Goal: Task Accomplishment & Management: Complete application form

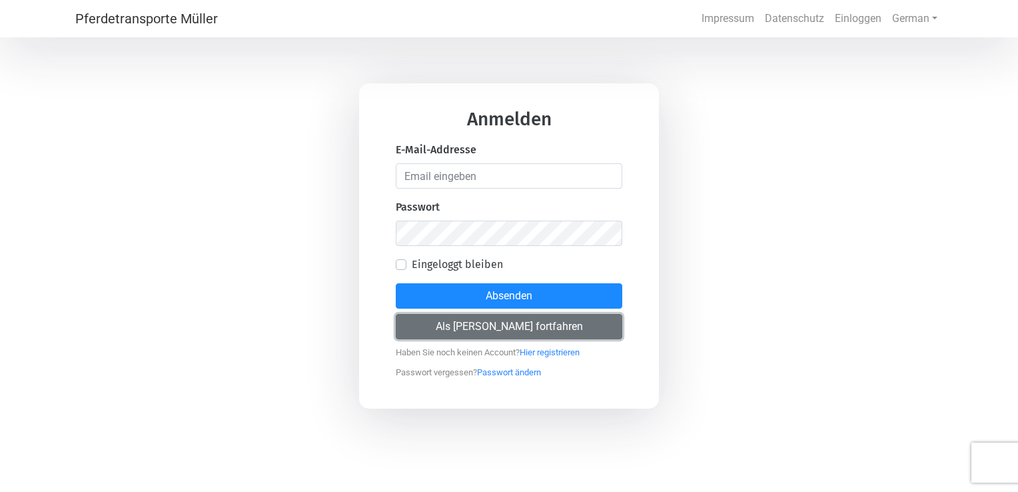
click at [516, 326] on button "Als [PERSON_NAME] fortfahren" at bounding box center [509, 326] width 227 height 25
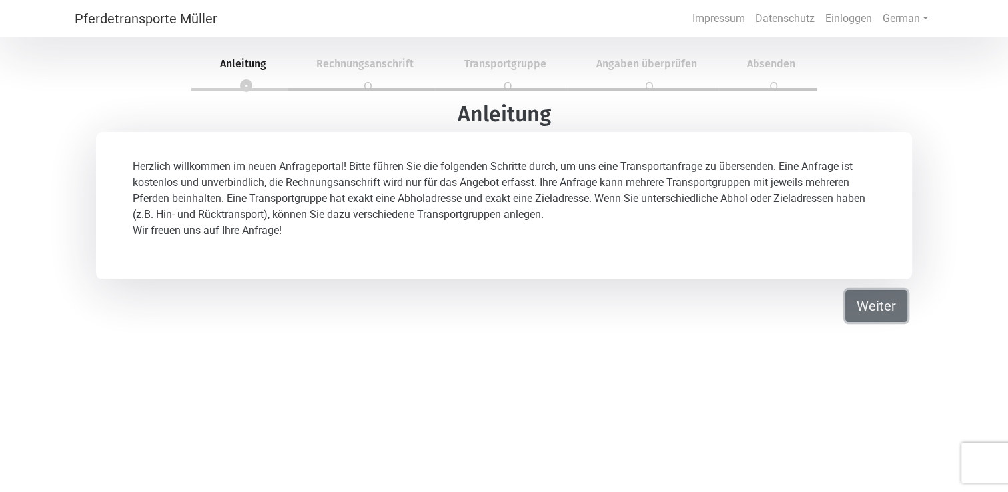
click at [864, 310] on button "Weiter" at bounding box center [877, 306] width 62 height 32
select select "DE"
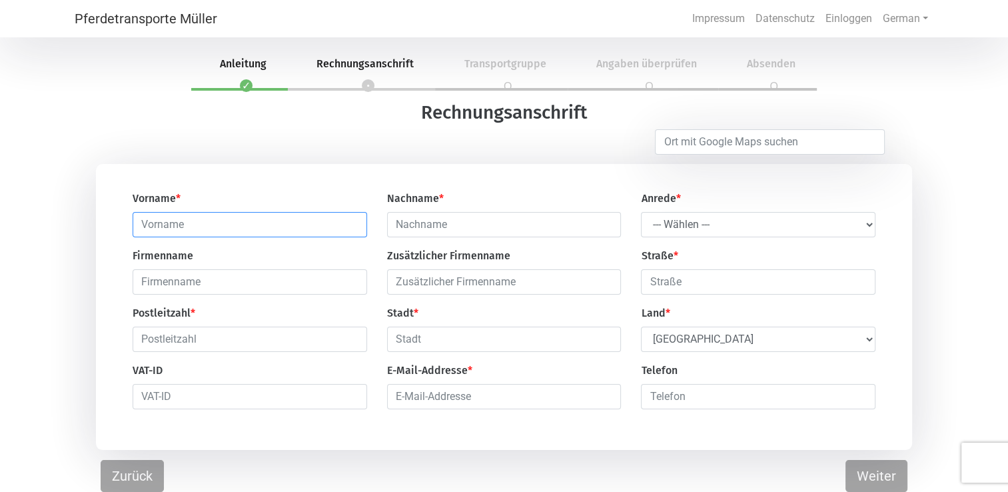
click at [177, 225] on input "text" at bounding box center [250, 224] width 235 height 25
type input "[PERSON_NAME]"
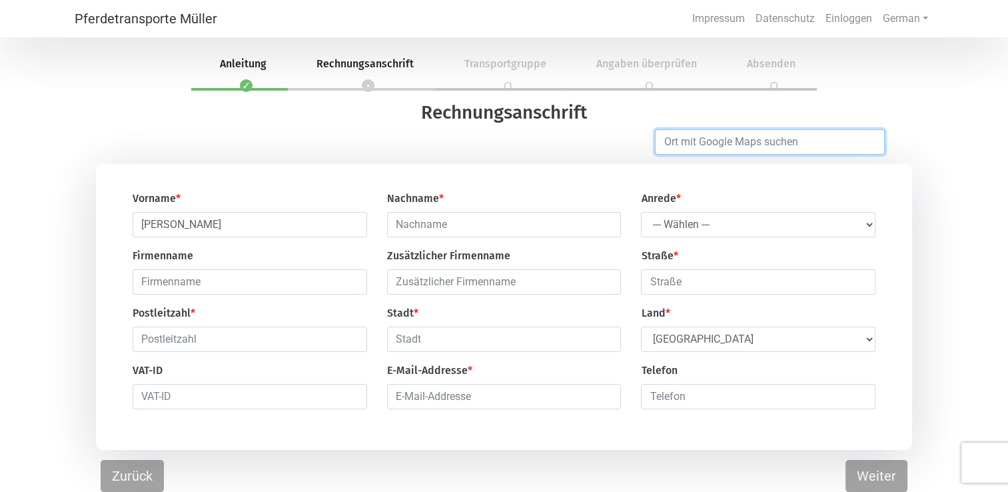
type input "15936 [PERSON_NAME]"
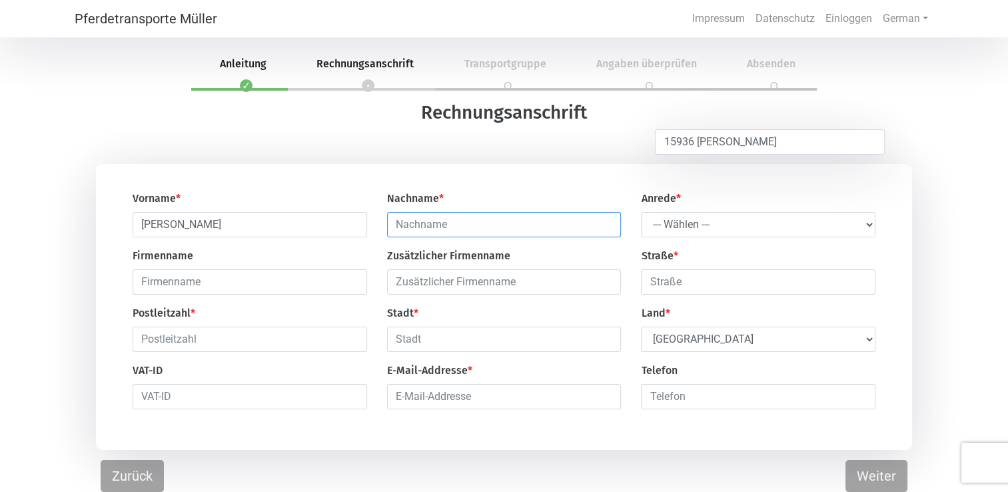
type input "[PERSON_NAME]"
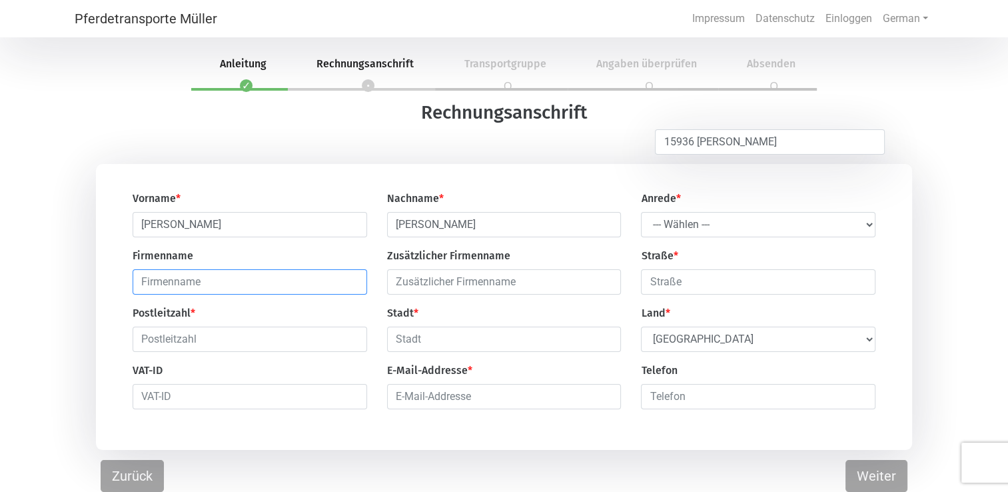
type input "Landwirtschaftsbetrieb [PERSON_NAME]"
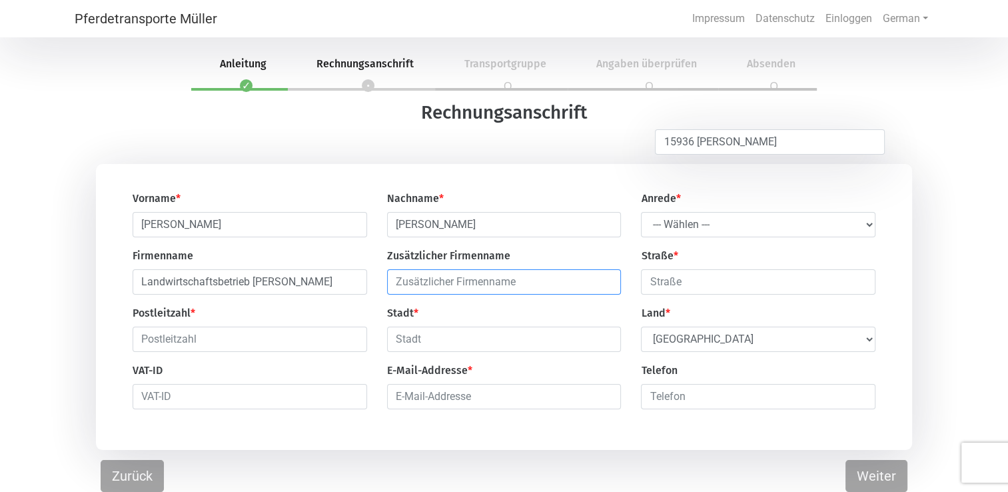
type input "Landwirtschaftsbetrieb [PERSON_NAME]"
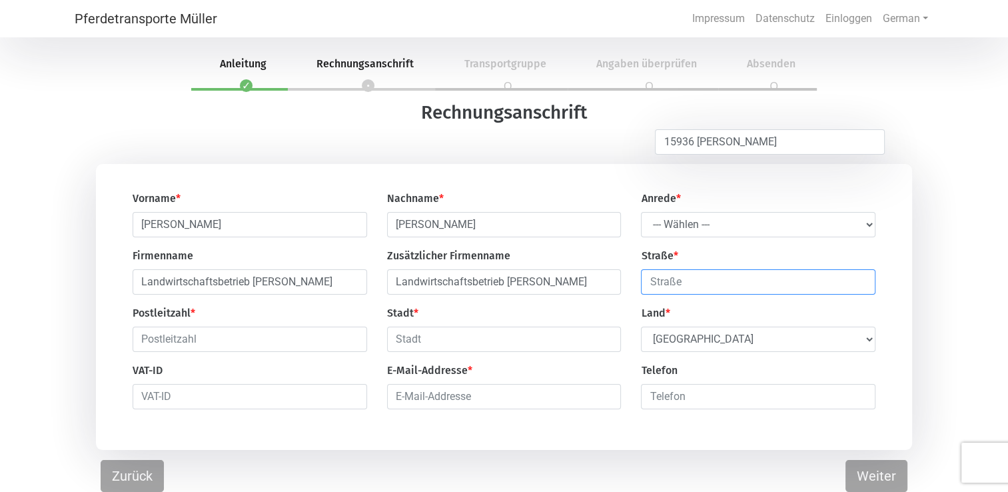
type input "[PERSON_NAME] 50"
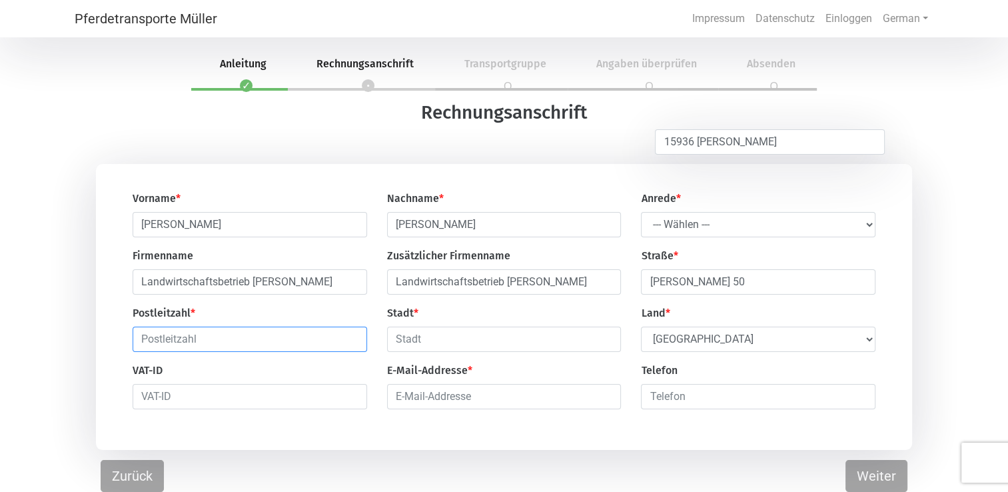
type input "15936"
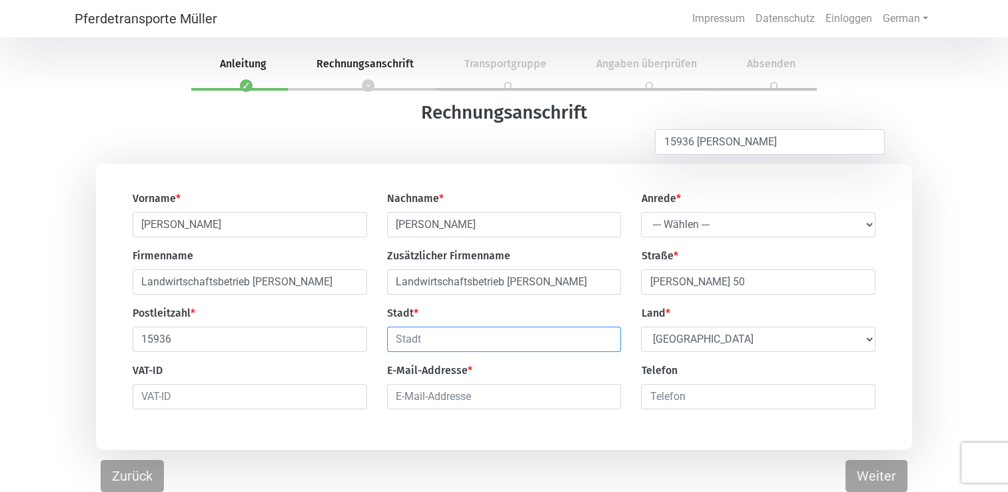
type input "15936 [PERSON_NAME]"
type input "[EMAIL_ADDRESS][DOMAIN_NAME]"
type input "01758850087"
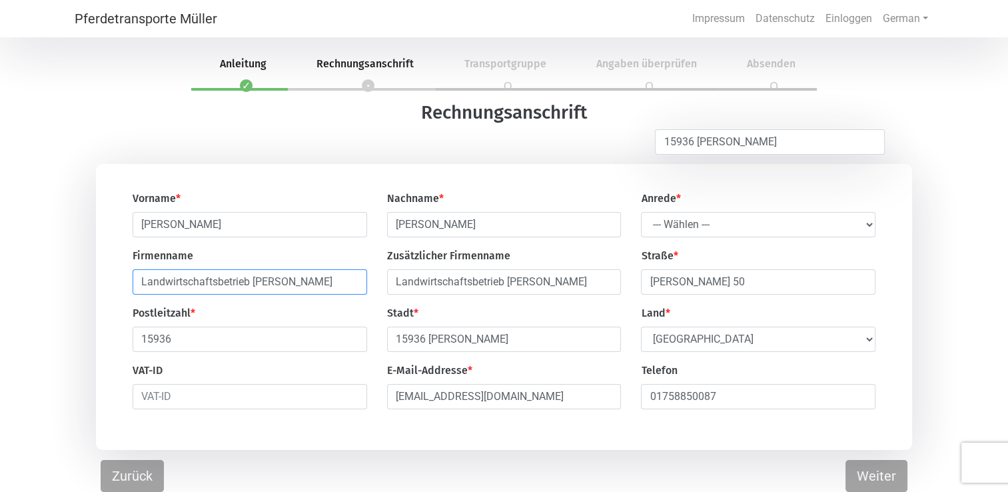
click at [314, 283] on input "Landwirtschaftsbetrieb [PERSON_NAME]" at bounding box center [250, 281] width 235 height 25
type input "L"
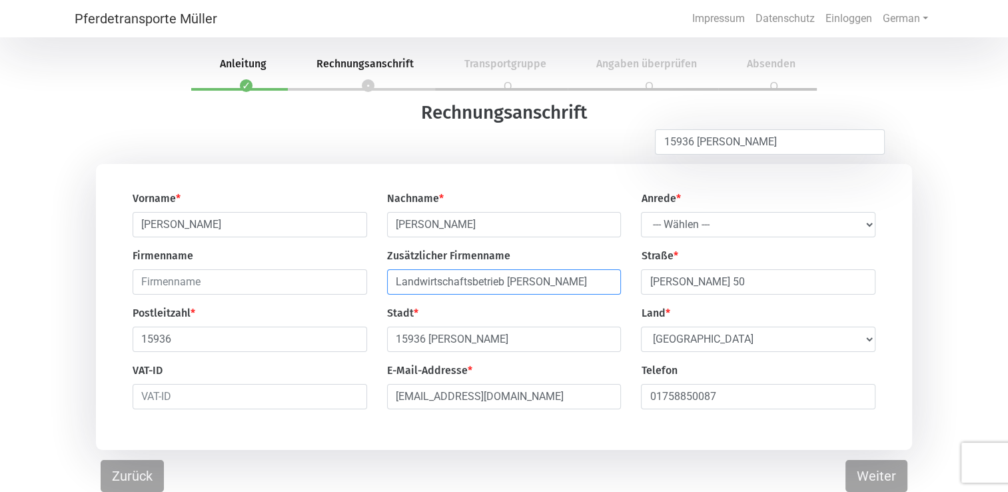
click at [580, 285] on input "Landwirtschaftsbetrieb [PERSON_NAME]" at bounding box center [504, 281] width 235 height 25
type input "L"
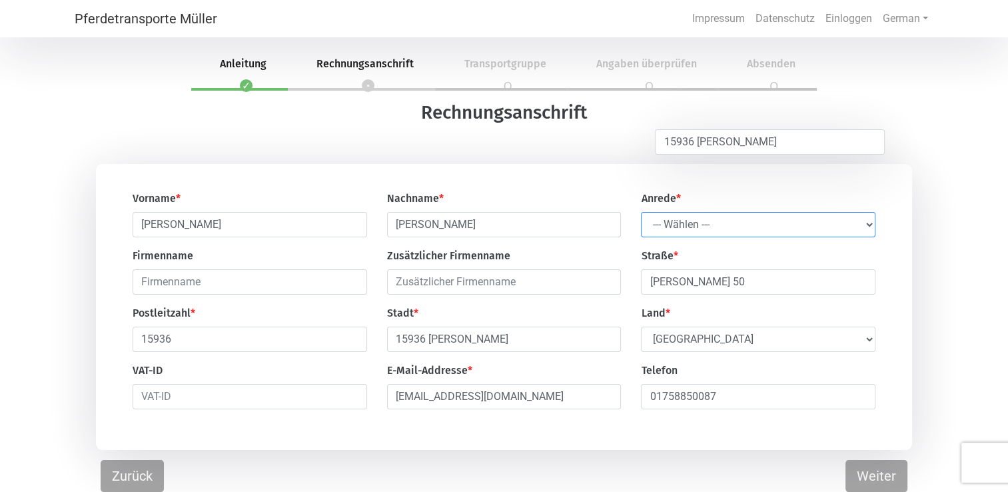
click at [870, 225] on select "--- Wählen --- Herr Frau" at bounding box center [758, 224] width 235 height 25
select select "Ms."
click at [641, 213] on select "--- Wählen --- Herr Frau" at bounding box center [758, 224] width 235 height 25
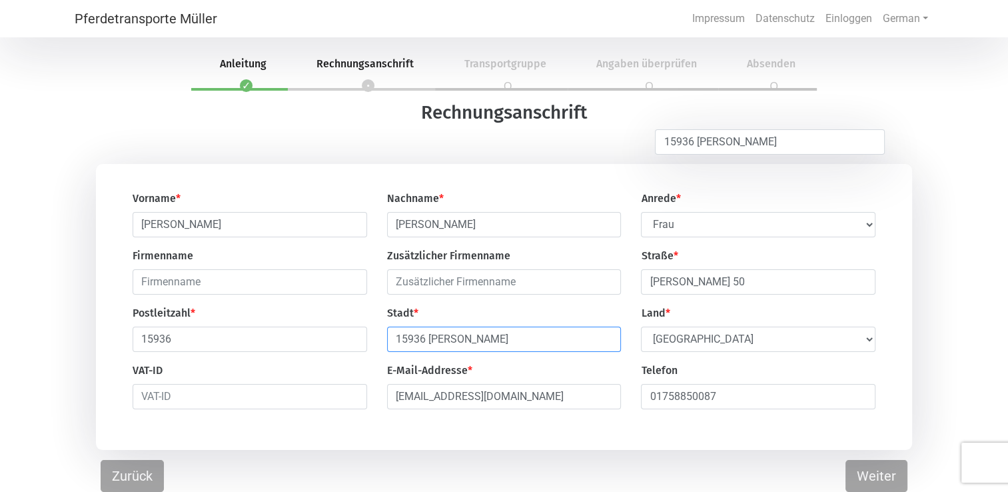
click at [428, 339] on input "15936 [PERSON_NAME]" at bounding box center [504, 338] width 235 height 25
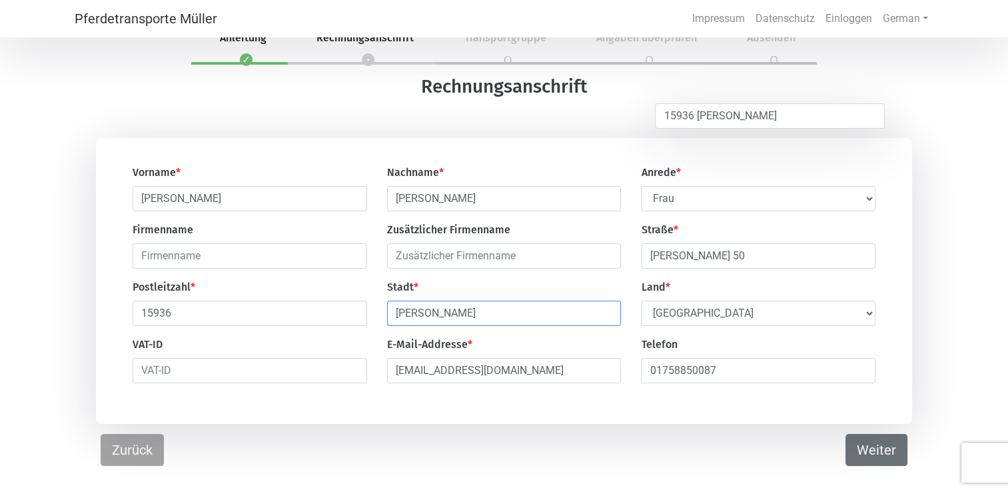
scroll to position [40, 0]
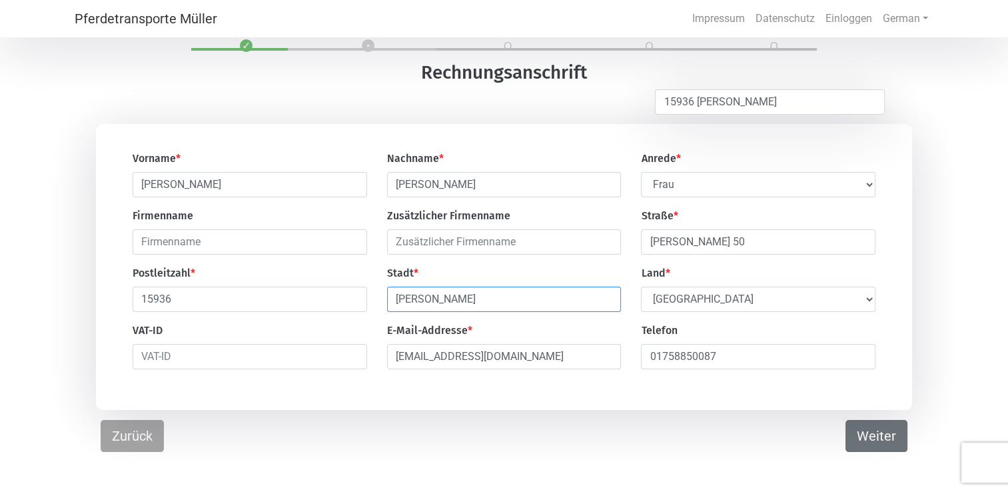
type input "[PERSON_NAME]"
click at [869, 440] on button "Weiter" at bounding box center [877, 436] width 62 height 32
select select "DE"
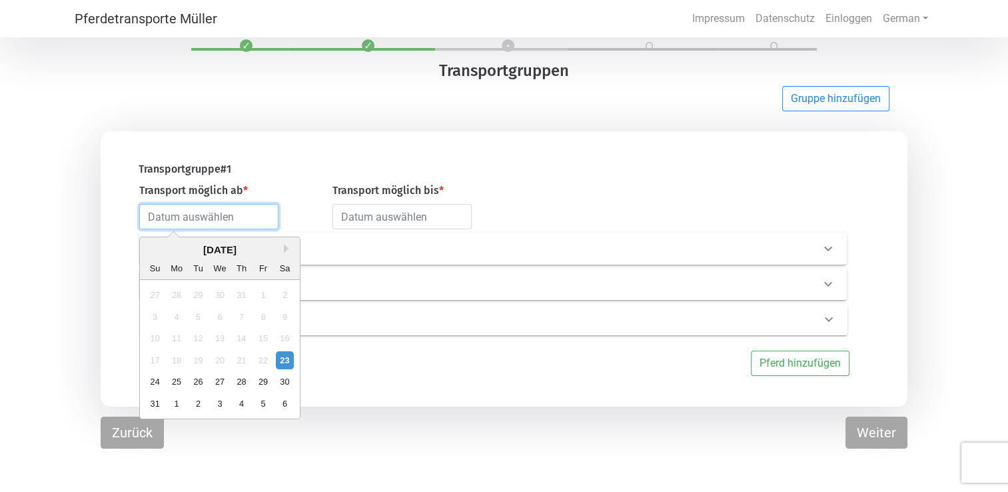
click at [247, 216] on input "text" at bounding box center [208, 216] width 139 height 25
click at [288, 248] on button "Next Month" at bounding box center [288, 248] width 9 height 9
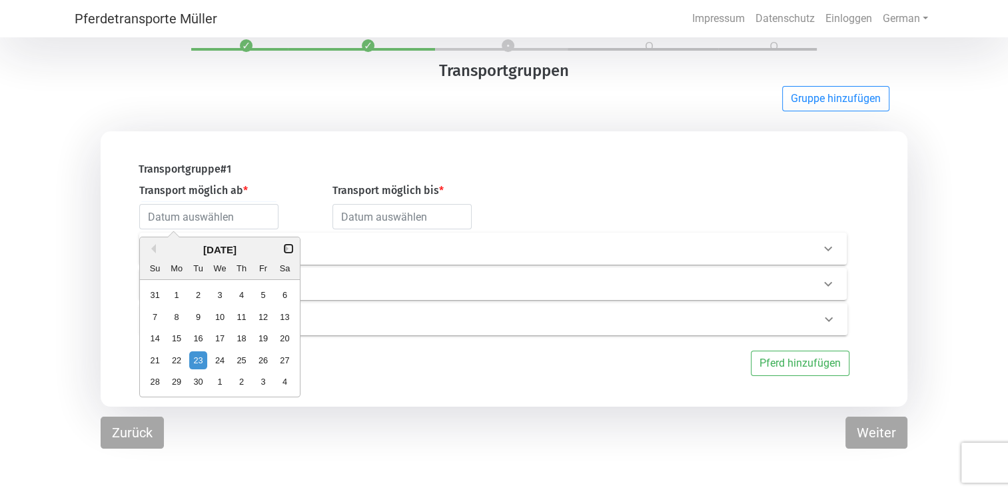
click at [288, 248] on button "Next Month" at bounding box center [288, 248] width 9 height 9
click at [177, 318] on div "6" at bounding box center [176, 317] width 18 height 18
type input "[DATE]"
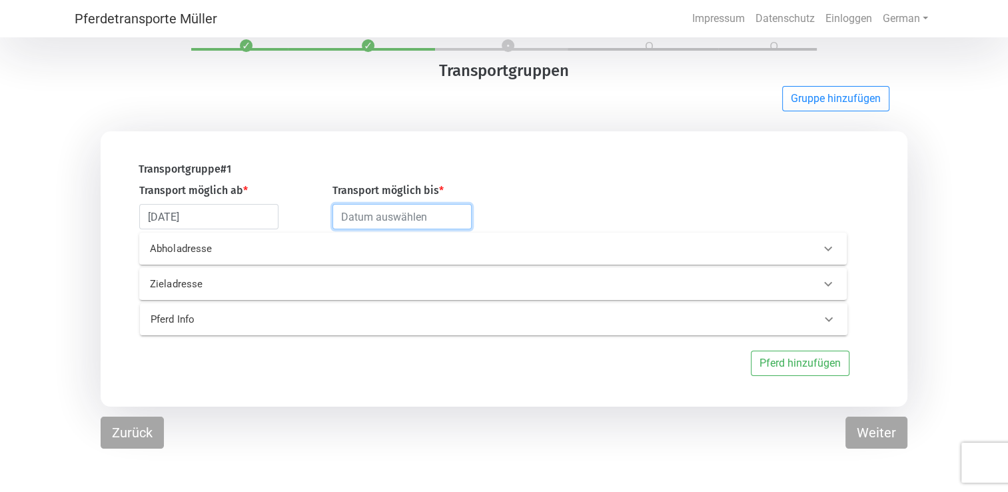
click at [416, 223] on input "text" at bounding box center [401, 216] width 139 height 25
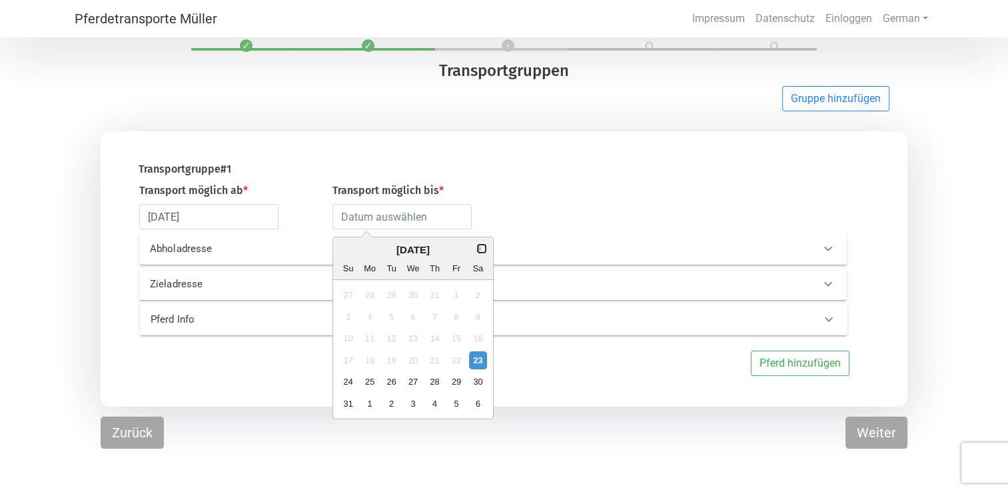
click at [478, 250] on button "Next Month" at bounding box center [481, 248] width 9 height 9
click at [346, 249] on button "Previous Month" at bounding box center [344, 248] width 9 height 9
click at [454, 384] on div "31" at bounding box center [456, 382] width 18 height 18
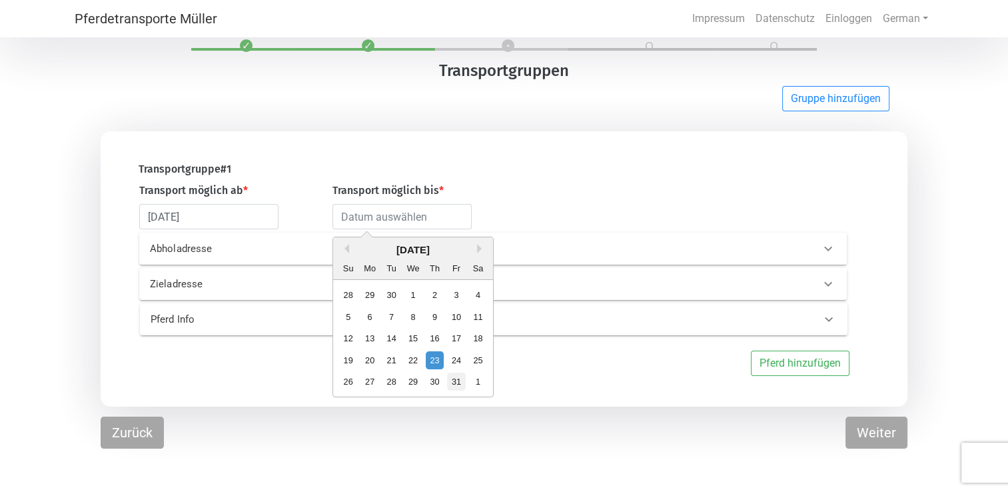
type input "[DATE]"
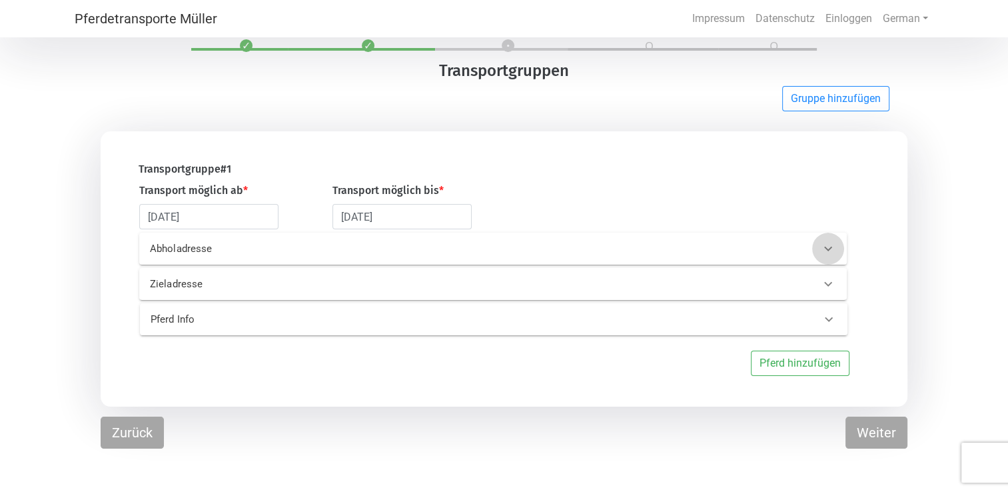
click at [824, 252] on icon at bounding box center [828, 249] width 16 height 16
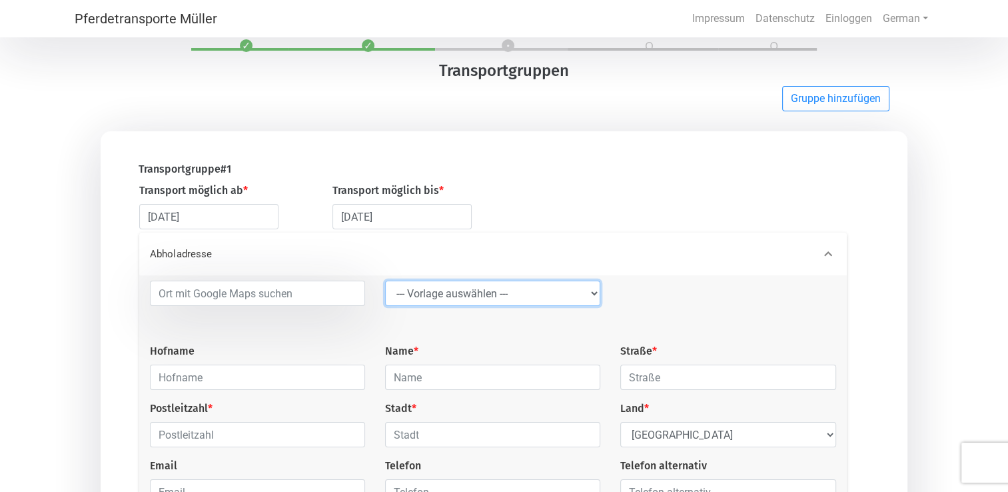
click at [591, 295] on select "--- Vorlage auswählen --- LGG" at bounding box center [492, 293] width 215 height 25
select select "LGG"
click at [385, 282] on select "--- Vorlage auswählen --- LGG" at bounding box center [492, 293] width 215 height 25
type input "Flughafen"
type input "Rue de l’Aéroport"
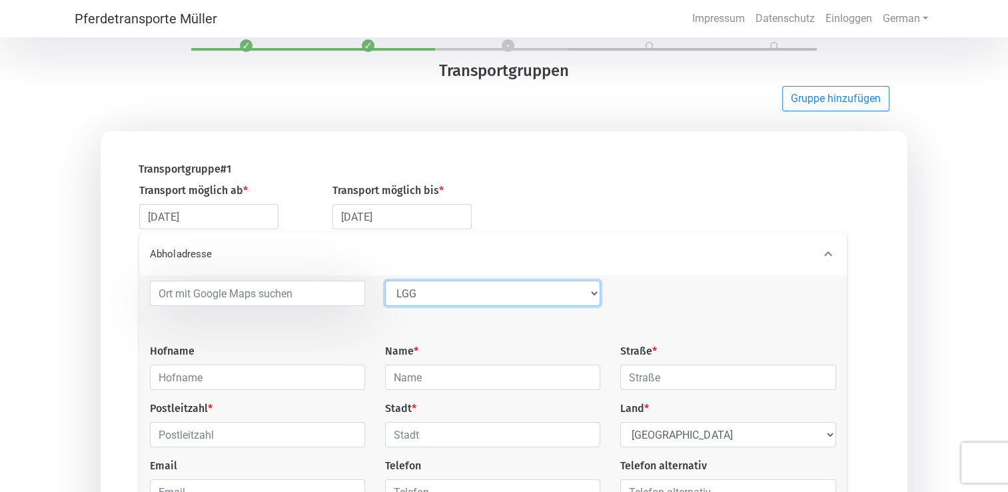
type input "4460"
type input "Grâce-Hollogne"
select select "BE"
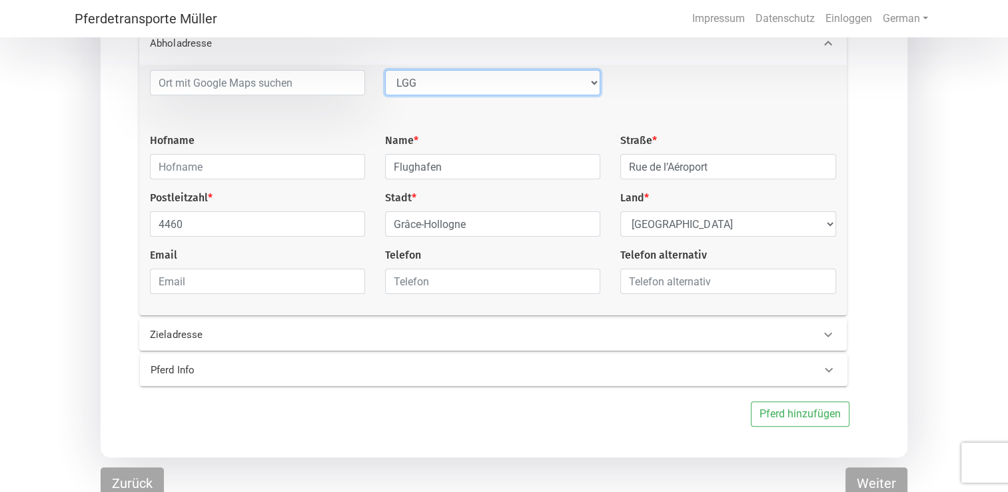
scroll to position [126, 0]
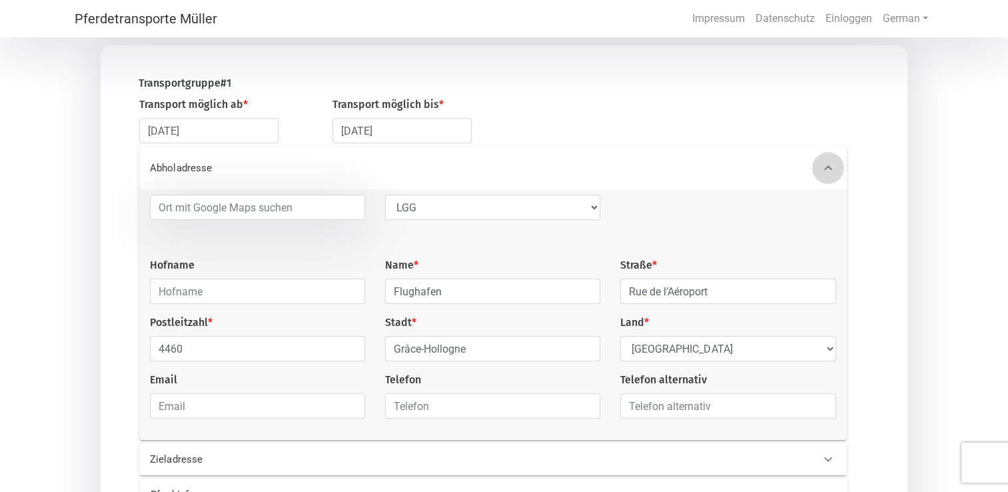
click at [828, 167] on icon at bounding box center [828, 167] width 8 height 5
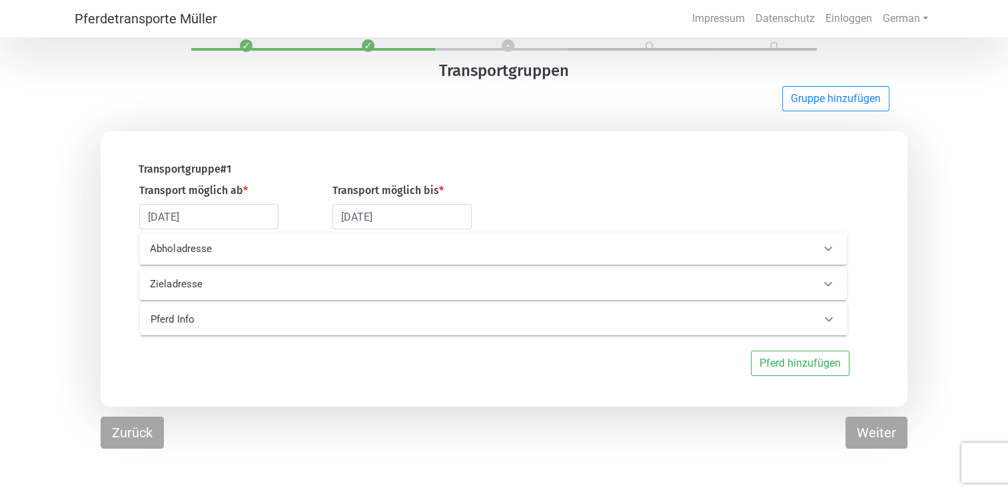
scroll to position [40, 0]
click at [828, 279] on icon at bounding box center [828, 284] width 16 height 16
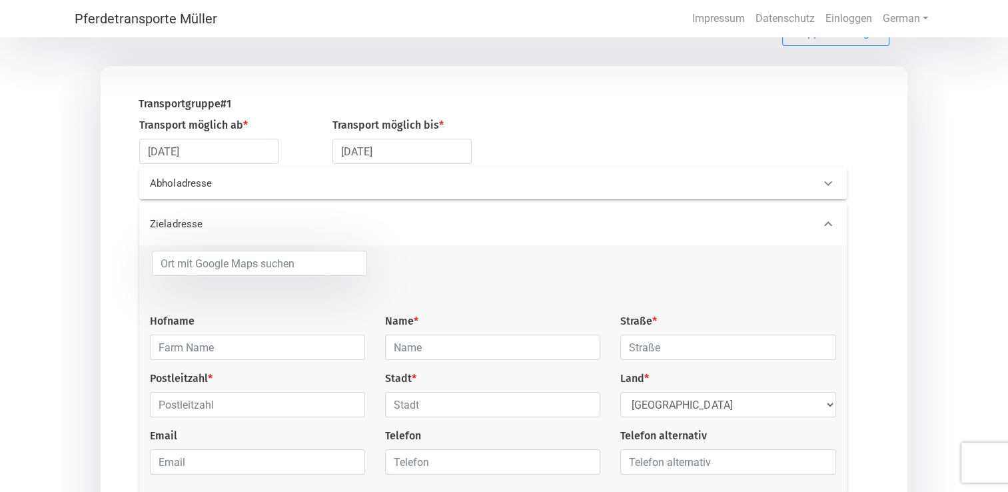
scroll to position [173, 0]
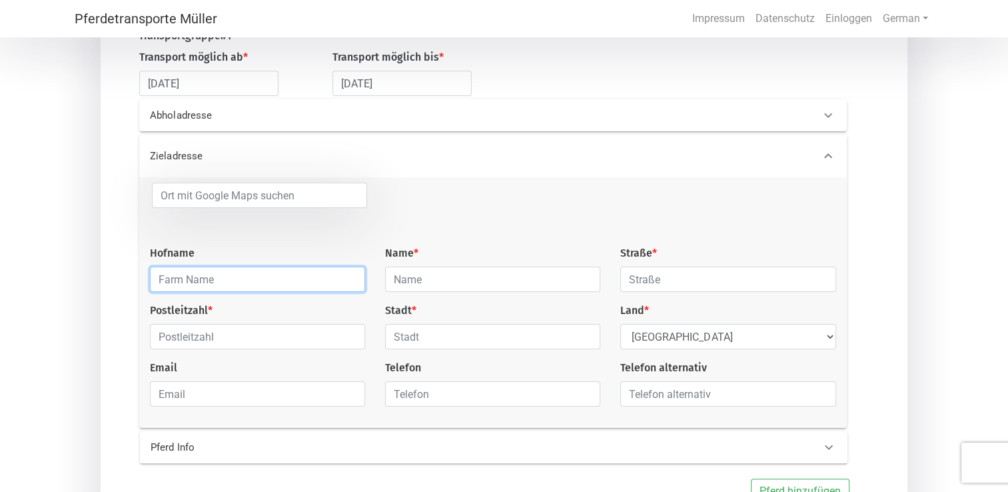
click at [287, 285] on input "text" at bounding box center [257, 279] width 215 height 25
type input "Pferdepension [PERSON_NAME]"
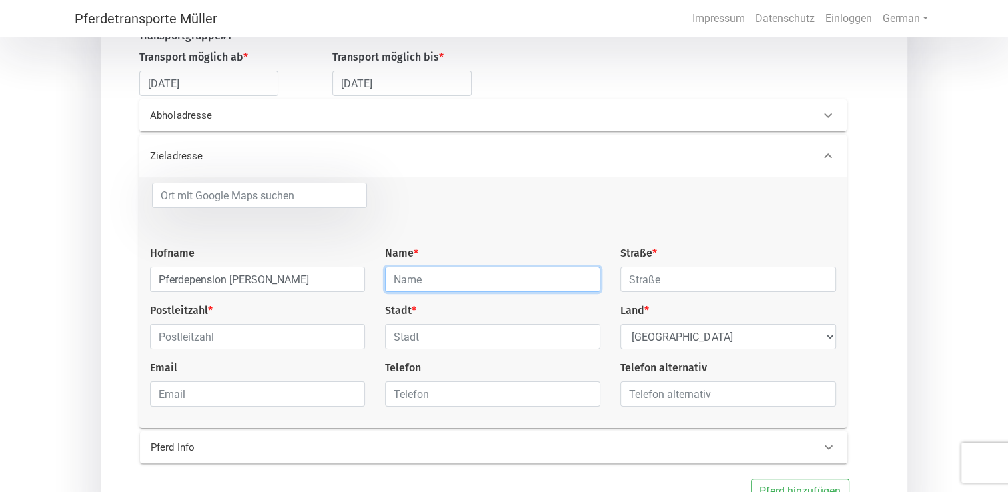
click at [500, 286] on input "text" at bounding box center [492, 279] width 215 height 25
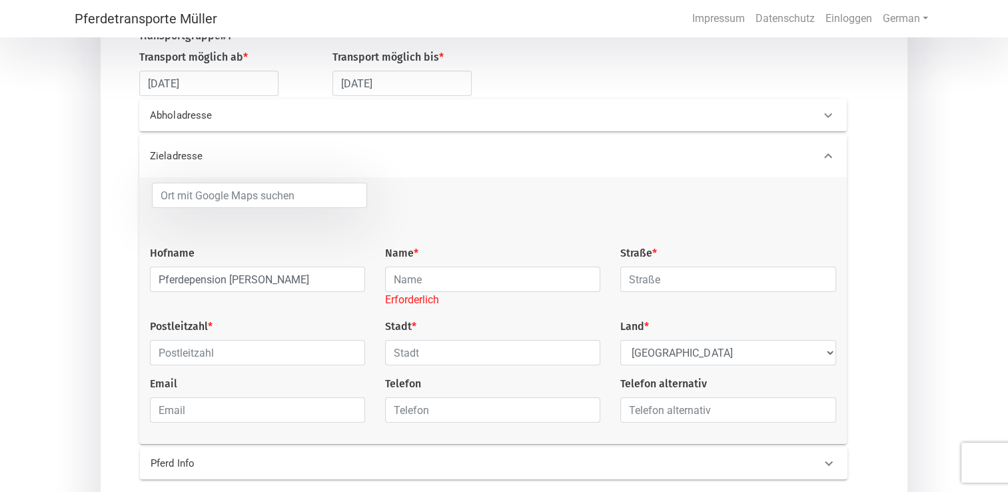
click at [552, 219] on div at bounding box center [465, 214] width 177 height 63
click at [439, 276] on input "text" at bounding box center [492, 279] width 215 height 25
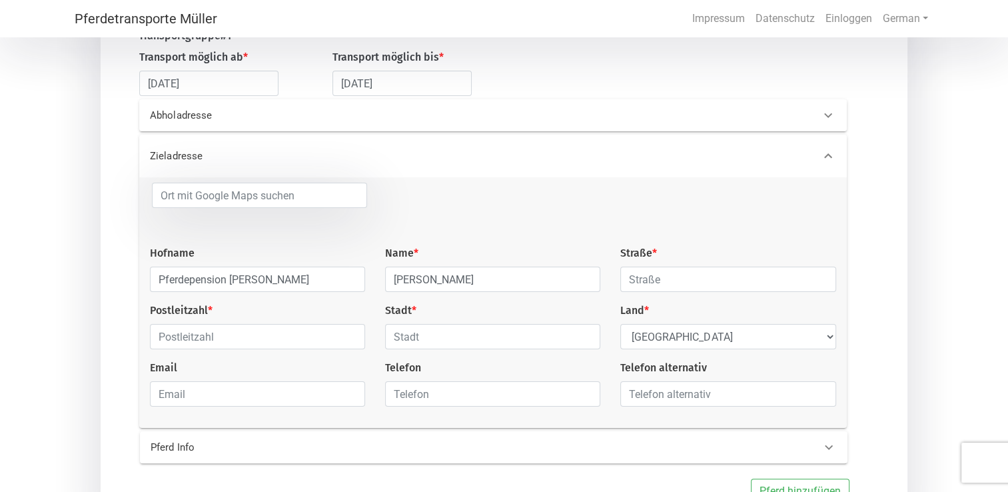
click at [525, 222] on div at bounding box center [465, 214] width 177 height 63
click at [451, 281] on input "[PERSON_NAME]" at bounding box center [492, 279] width 215 height 25
type input "[PERSON_NAME]"
select select "DE"
click at [310, 285] on input "Pferdepension [PERSON_NAME]" at bounding box center [257, 279] width 215 height 25
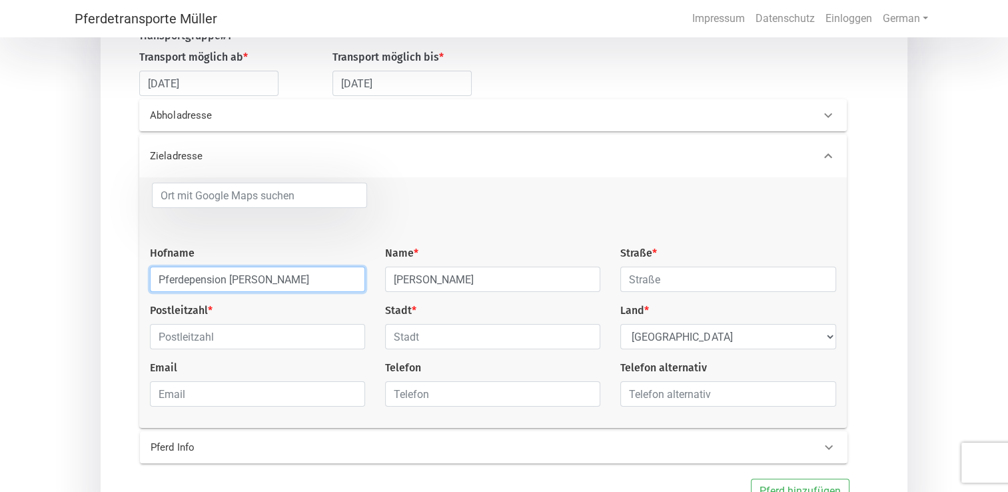
type input "Pferdepension [PERSON_NAME]"
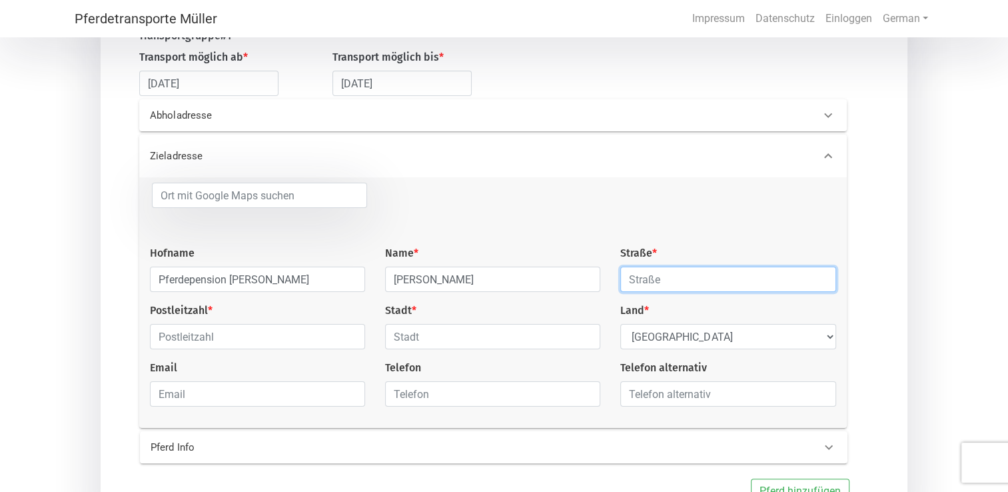
click at [703, 281] on input "text" at bounding box center [727, 279] width 215 height 25
type input "Wildau-Wentdorf 39"
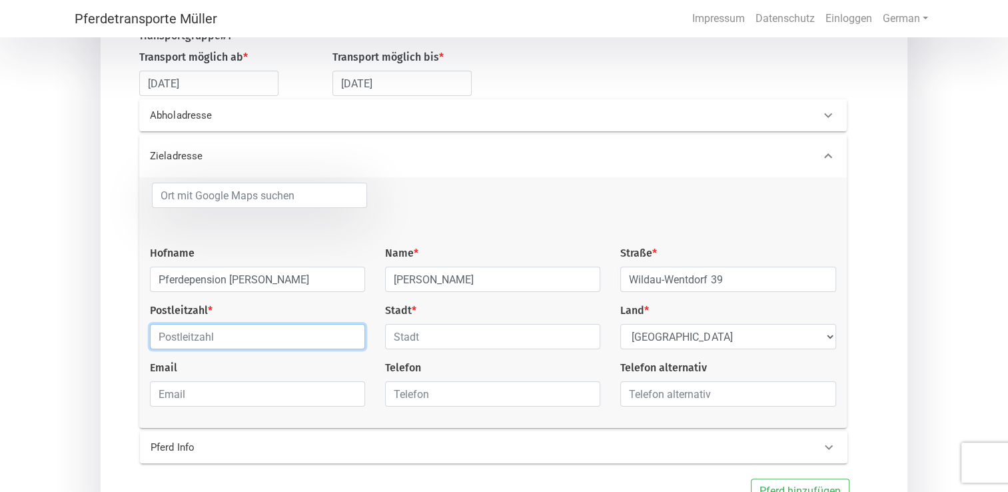
click at [191, 336] on input "text" at bounding box center [257, 336] width 215 height 25
type input "15936"
click at [427, 342] on input "text" at bounding box center [492, 336] width 215 height 25
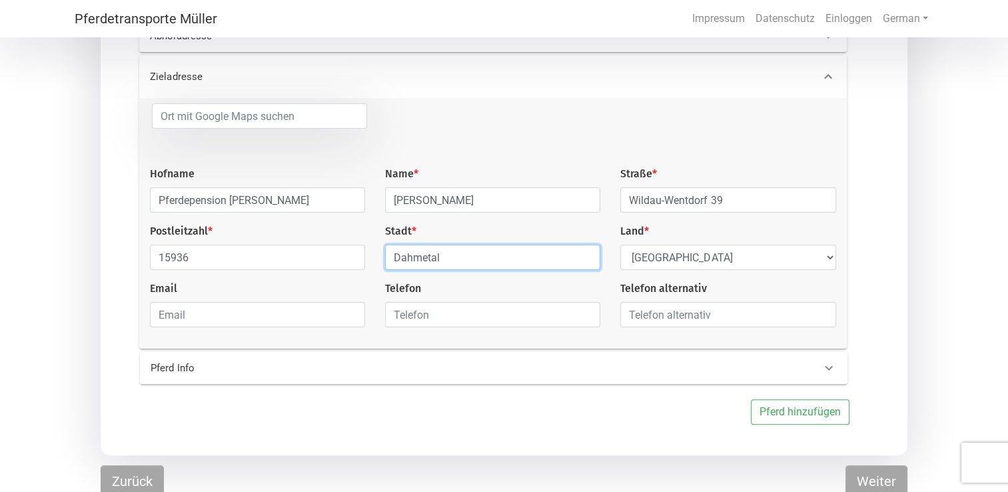
scroll to position [259, 0]
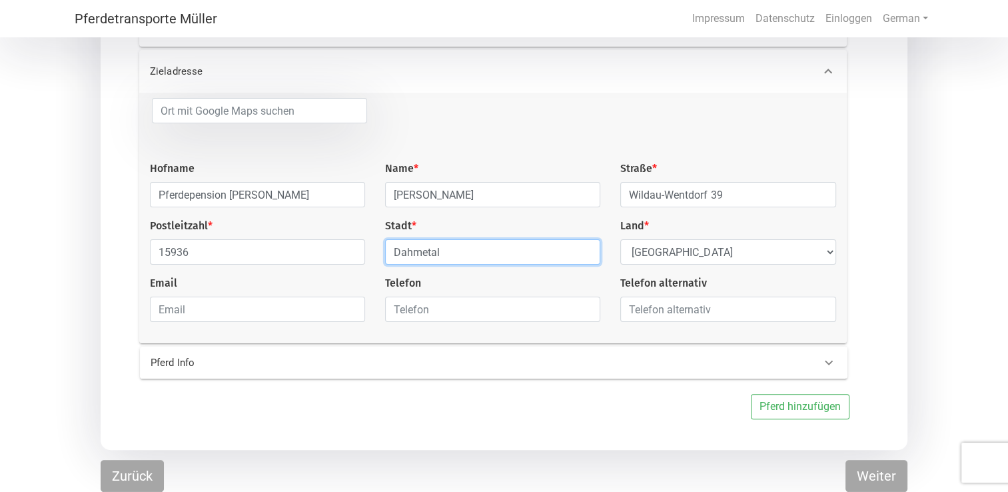
type input "Dahmetal"
click at [826, 71] on icon at bounding box center [828, 71] width 8 height 5
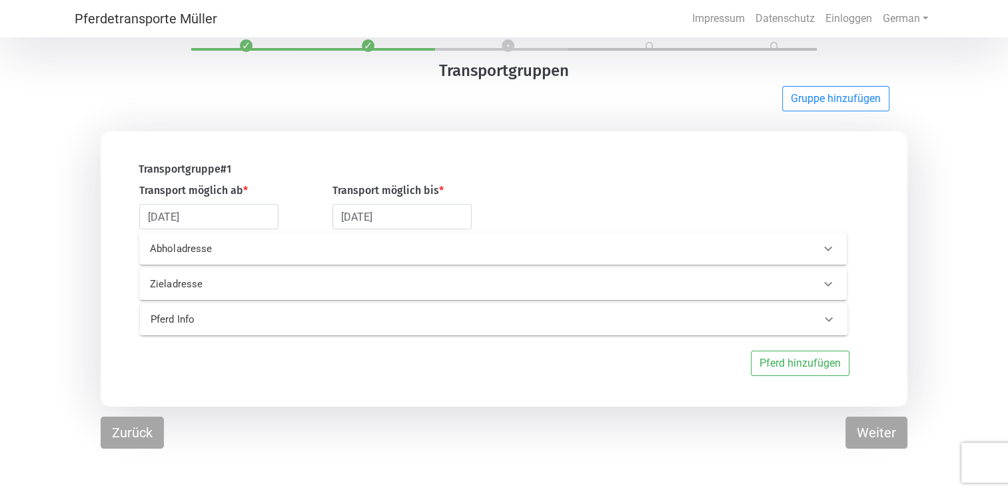
scroll to position [40, 0]
click at [829, 318] on icon at bounding box center [829, 319] width 16 height 16
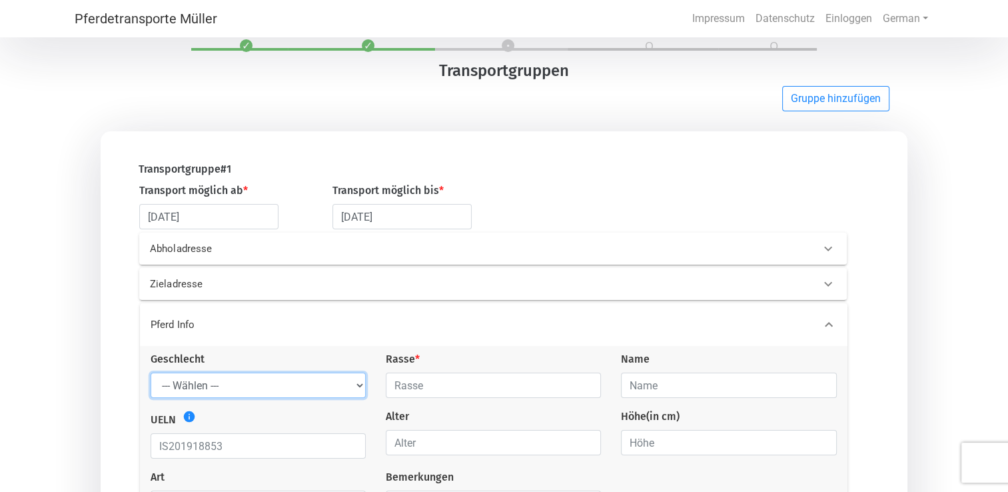
click at [361, 385] on select "--- Wählen --- [PERSON_NAME] [PERSON_NAME] [PERSON_NAME]" at bounding box center [258, 384] width 215 height 25
select select "gelding"
click at [151, 374] on select "--- Wählen --- [PERSON_NAME] [PERSON_NAME] [PERSON_NAME]" at bounding box center [258, 384] width 215 height 25
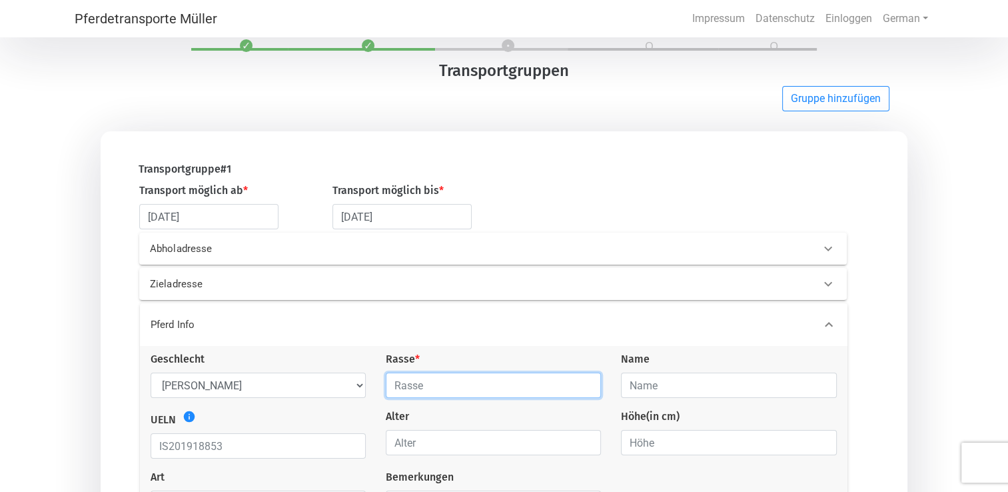
click at [410, 388] on input "text" at bounding box center [493, 384] width 215 height 25
type input "Islandpferd"
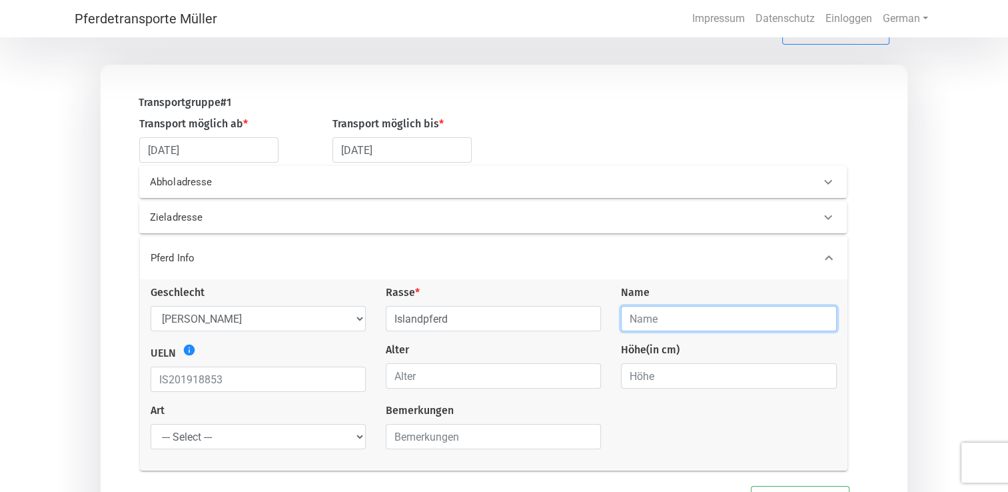
click at [688, 318] on input "text" at bounding box center [728, 318] width 215 height 25
type input "Hrókur frá Hrafnagili"
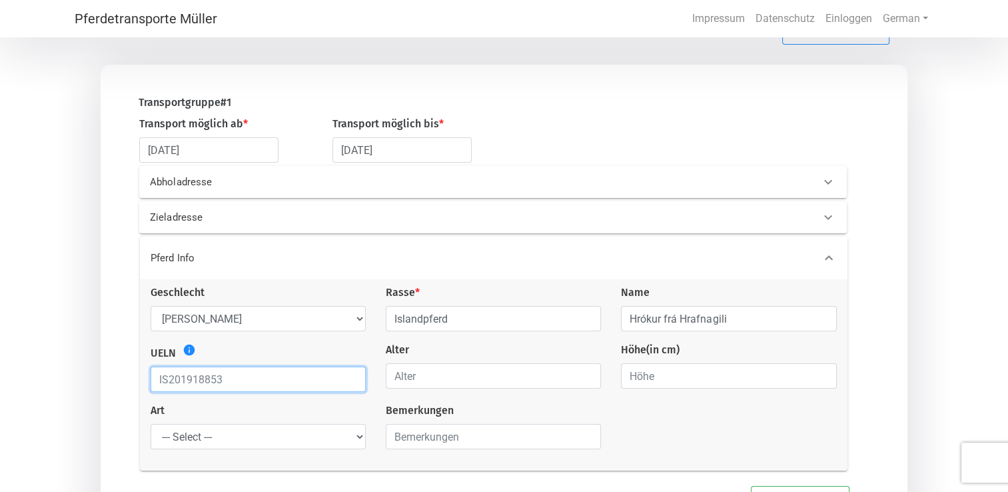
click at [262, 376] on input "text" at bounding box center [258, 378] width 215 height 25
type input "IS2020165602"
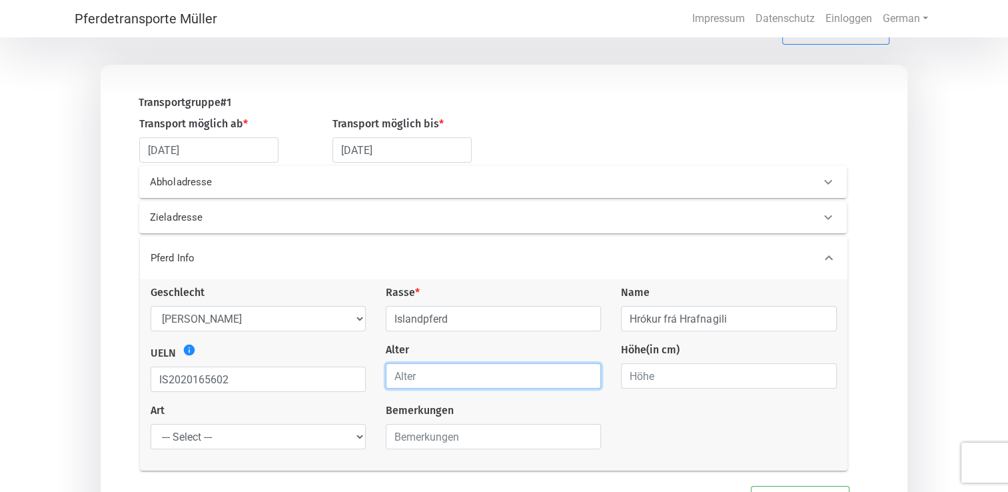
click at [466, 372] on input "number" at bounding box center [493, 375] width 215 height 25
type input "5"
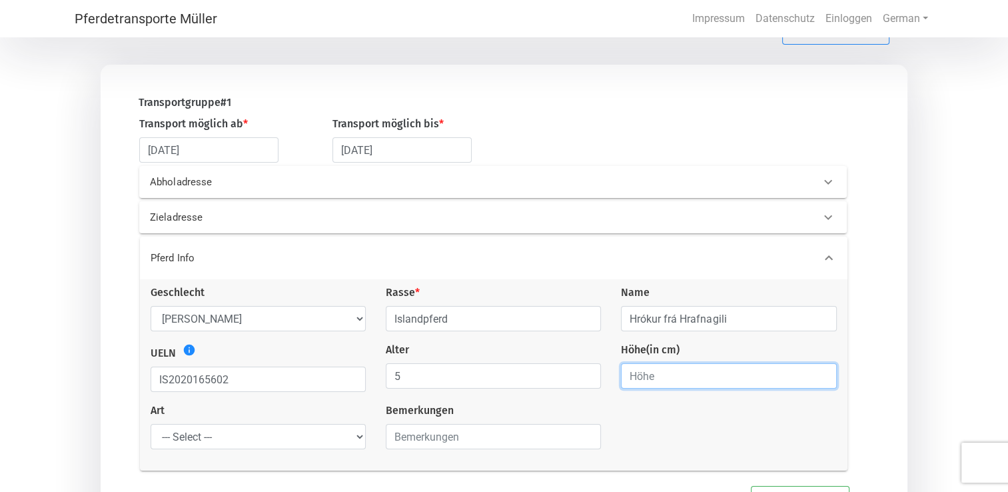
click at [690, 379] on input "number" at bounding box center [728, 375] width 215 height 25
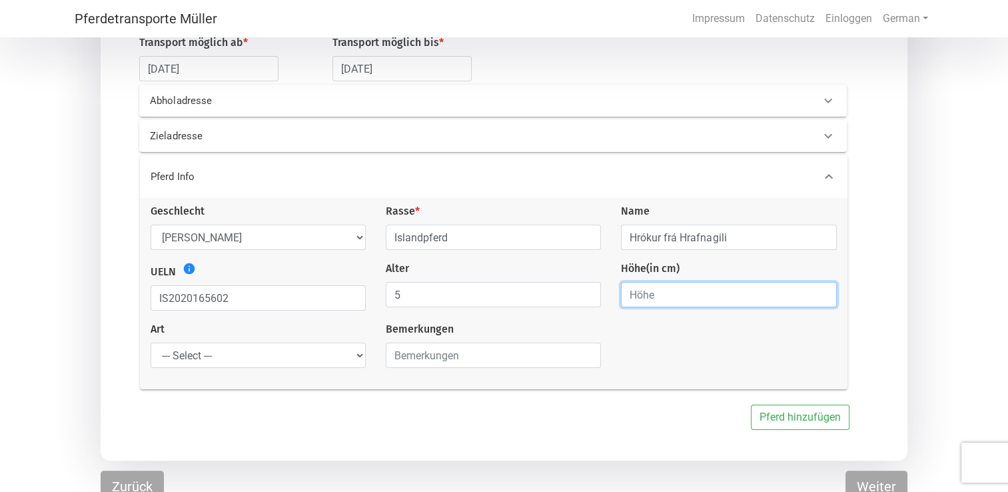
scroll to position [200, 0]
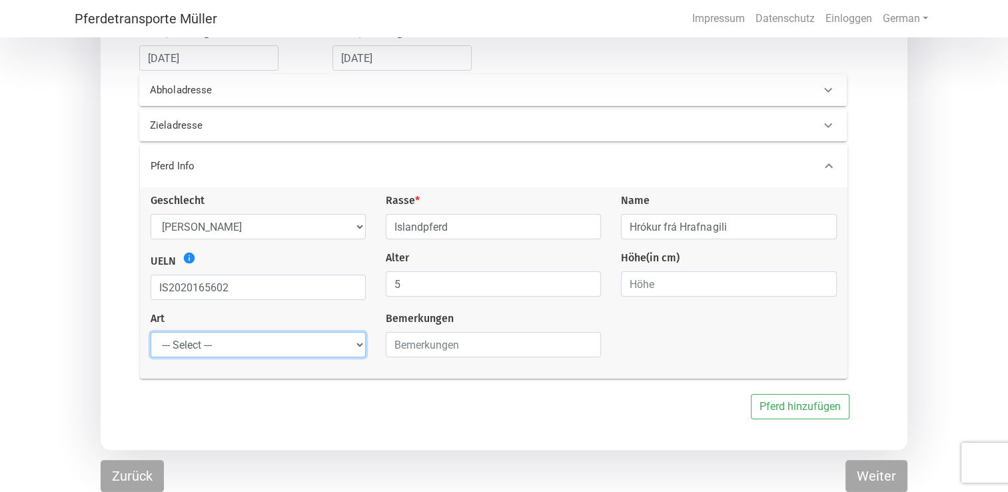
click at [358, 343] on select "--- Select --- Problempferd Reitpferd Rohes Pferd Fohlen" at bounding box center [258, 344] width 215 height 25
select select "saddle_horse"
click at [151, 332] on select "--- Select --- Problempferd Reitpferd Rohes Pferd Fohlen" at bounding box center [258, 344] width 215 height 25
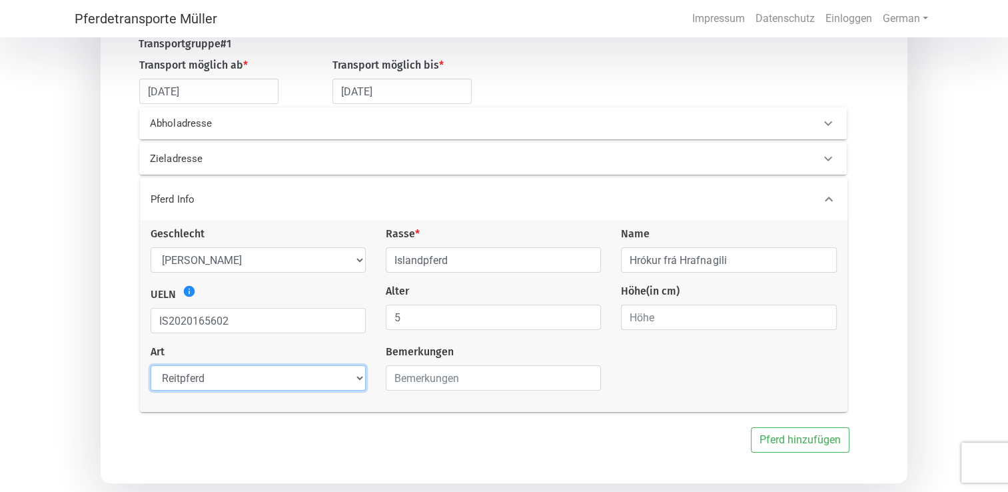
scroll to position [133, 0]
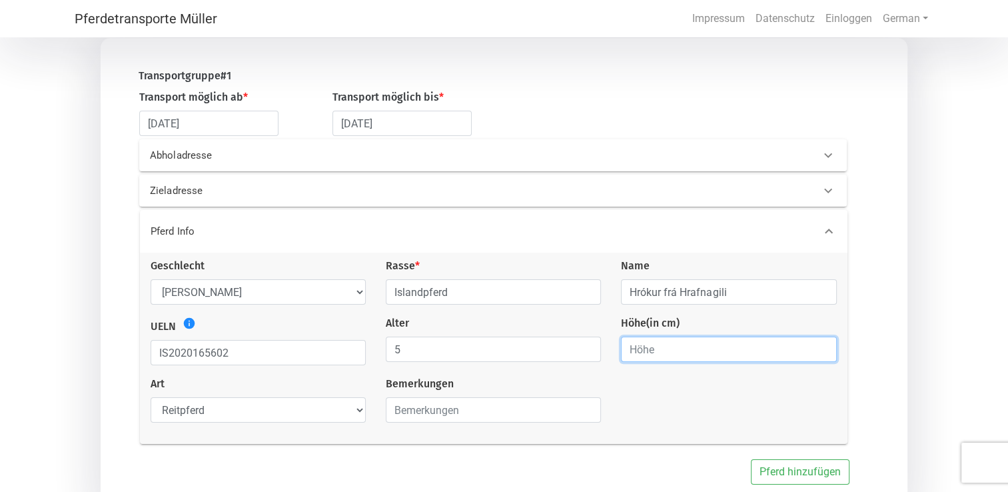
click at [671, 354] on input "number" at bounding box center [728, 348] width 215 height 25
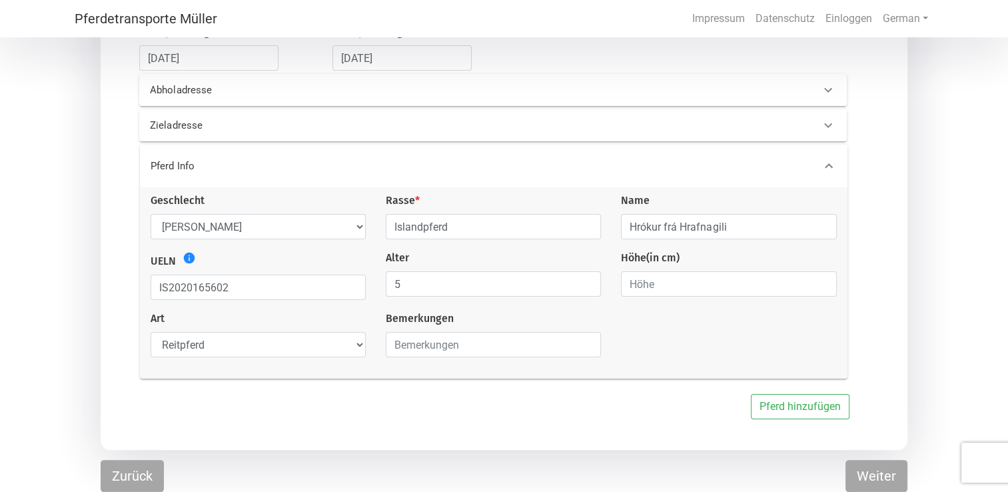
click at [826, 166] on icon at bounding box center [829, 165] width 8 height 5
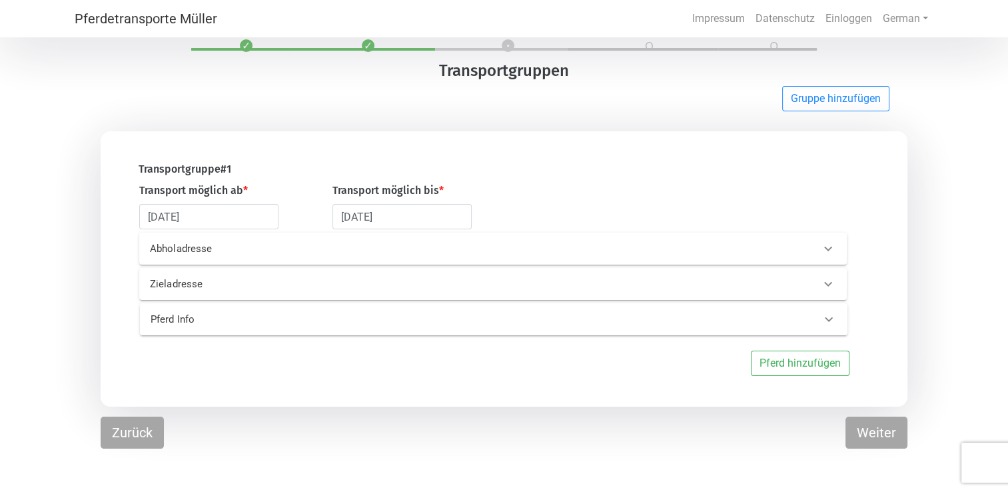
scroll to position [40, 0]
click at [828, 319] on icon at bounding box center [829, 319] width 16 height 16
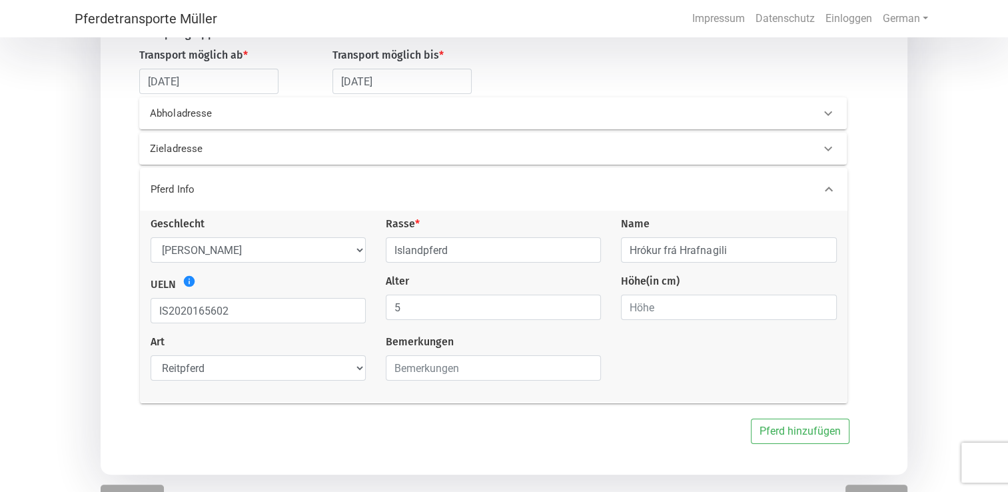
scroll to position [200, 0]
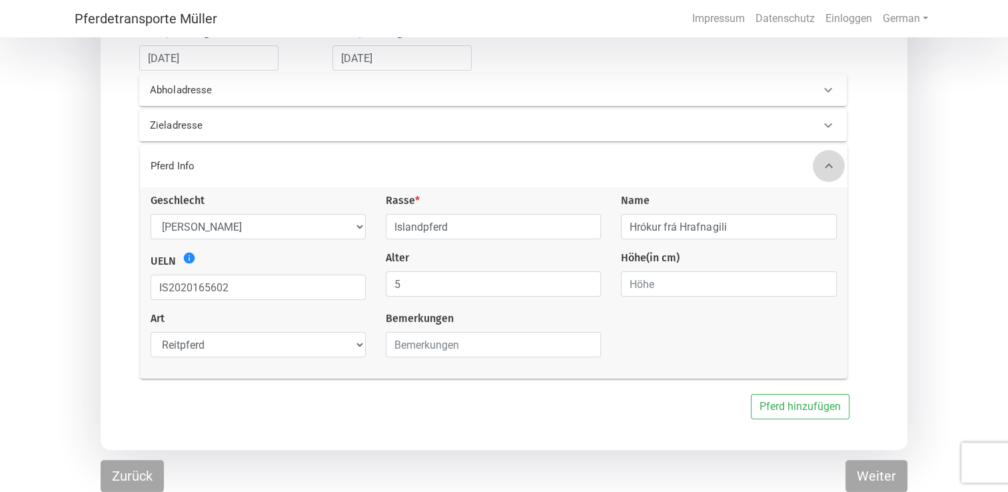
click at [831, 162] on icon at bounding box center [829, 166] width 16 height 16
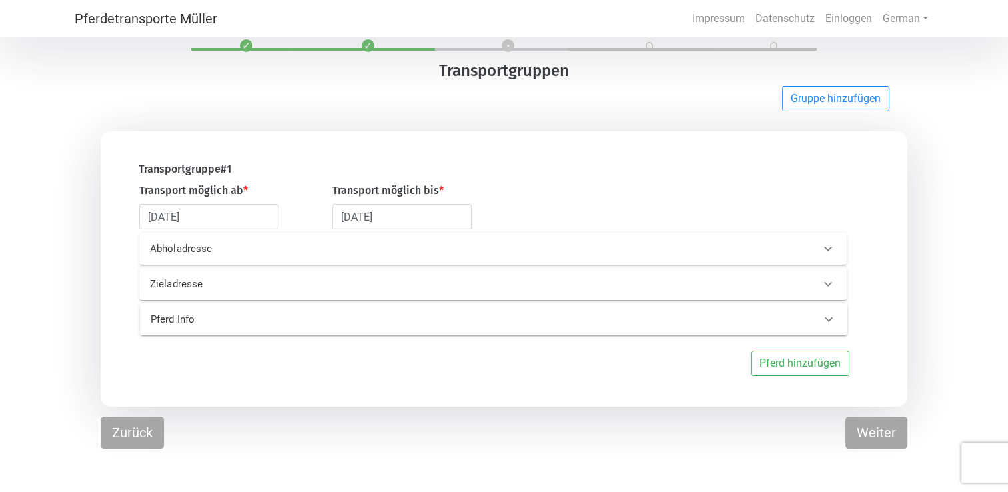
scroll to position [40, 0]
click at [873, 434] on button "Weiter" at bounding box center [877, 432] width 62 height 32
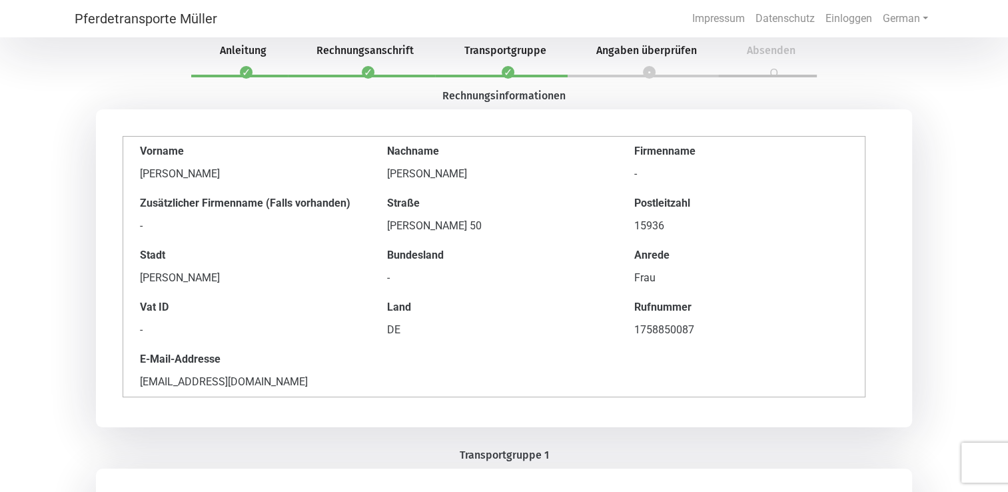
scroll to position [0, 0]
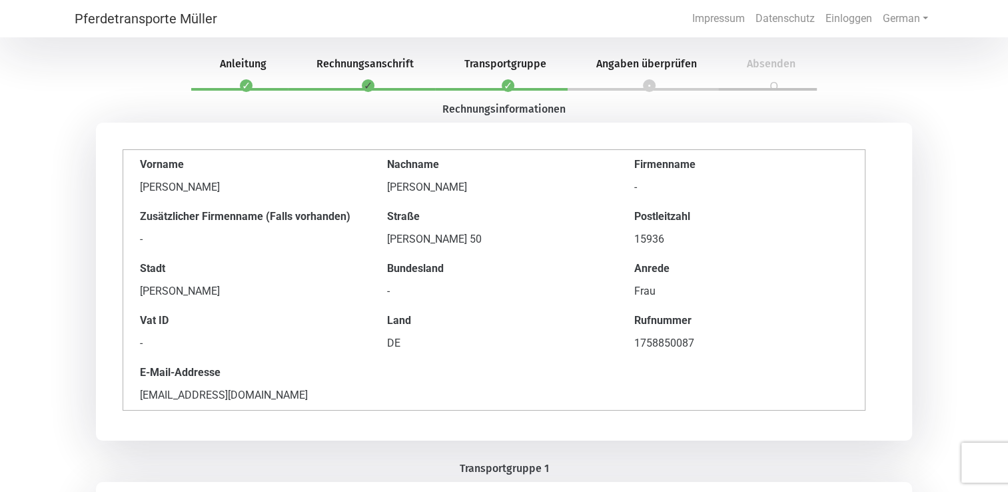
click at [368, 83] on li "2 Rechnungsanschrift" at bounding box center [361, 65] width 147 height 51
select select "Ms."
select select "DE"
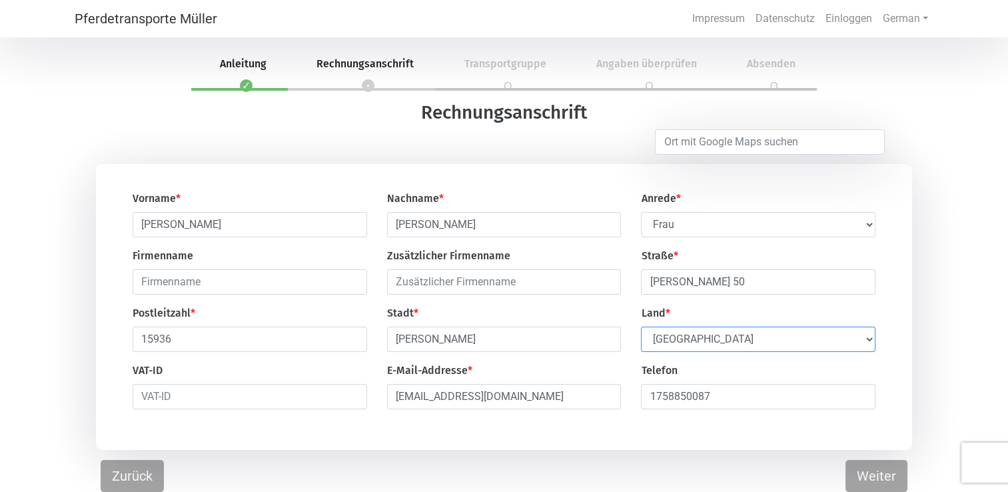
click at [869, 343] on select "Select Country [GEOGRAPHIC_DATA] [GEOGRAPHIC_DATA] [GEOGRAPHIC_DATA] [GEOGRAPHI…" at bounding box center [758, 338] width 235 height 25
click at [641, 328] on select "Select Country [GEOGRAPHIC_DATA] [GEOGRAPHIC_DATA] [GEOGRAPHIC_DATA] [GEOGRAPHI…" at bounding box center [758, 338] width 235 height 25
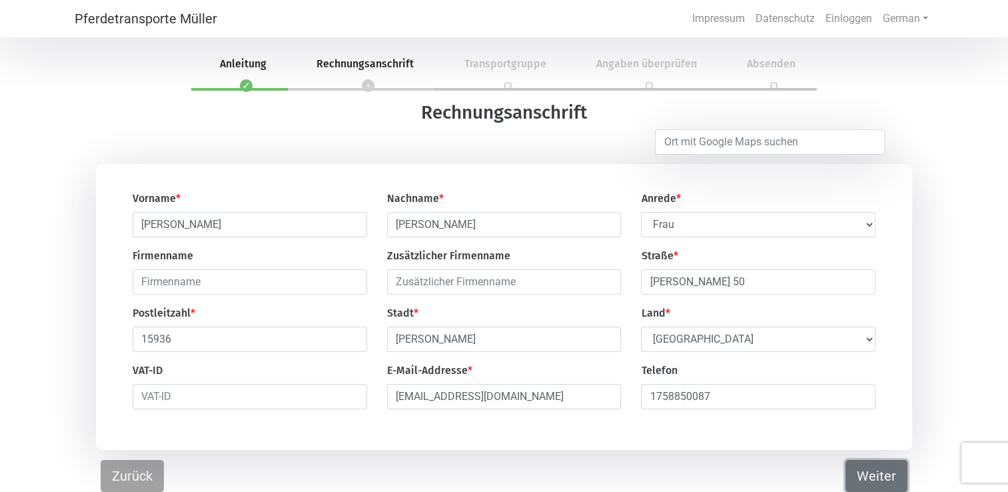
click at [872, 478] on button "Weiter" at bounding box center [877, 476] width 62 height 32
select select "DE"
select select "gelding"
select select "saddle_horse"
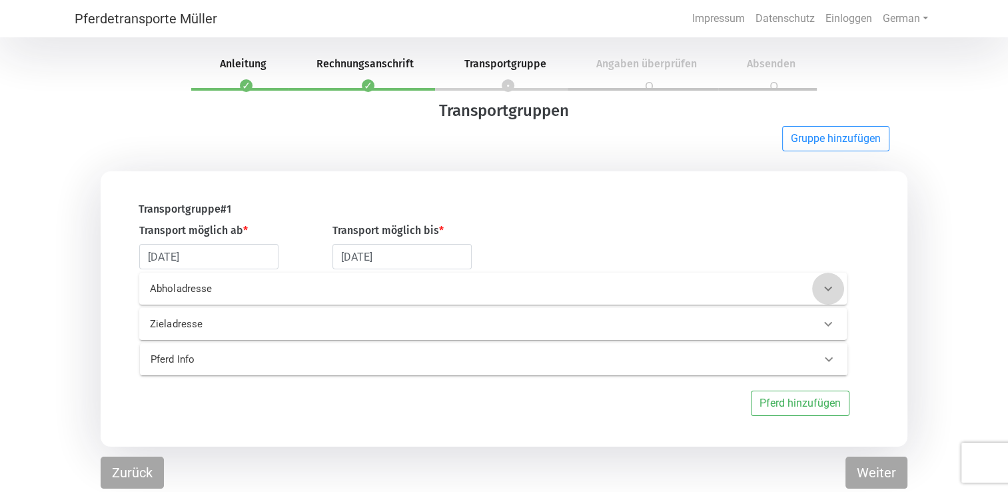
click at [823, 284] on icon at bounding box center [828, 289] width 16 height 16
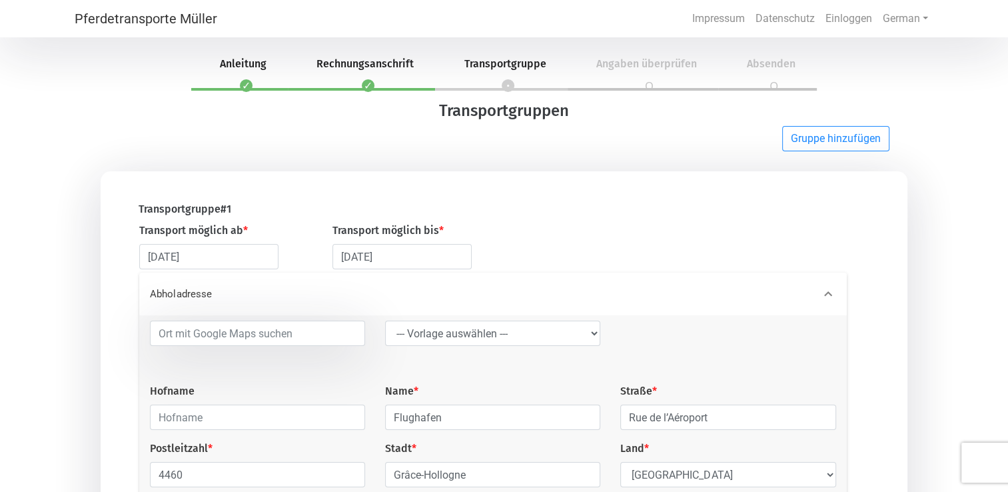
scroll to position [133, 0]
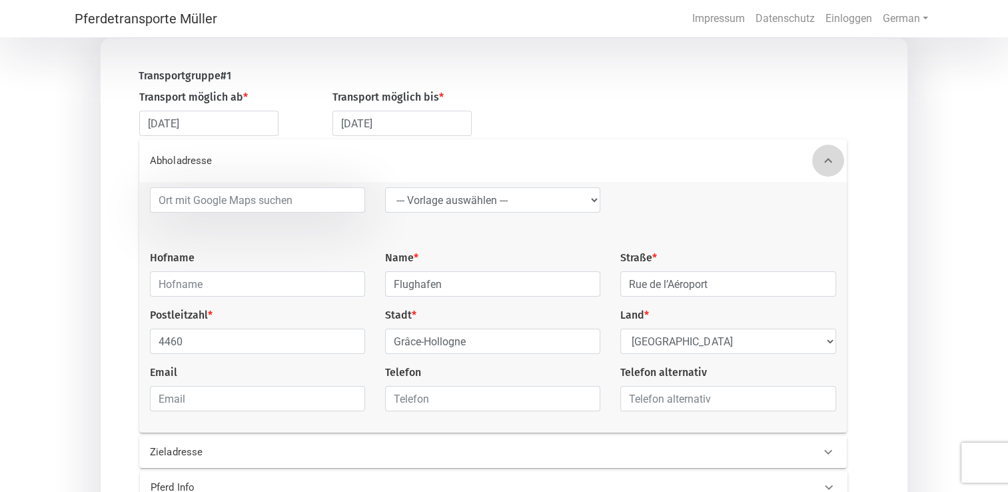
click at [826, 167] on icon at bounding box center [828, 161] width 16 height 16
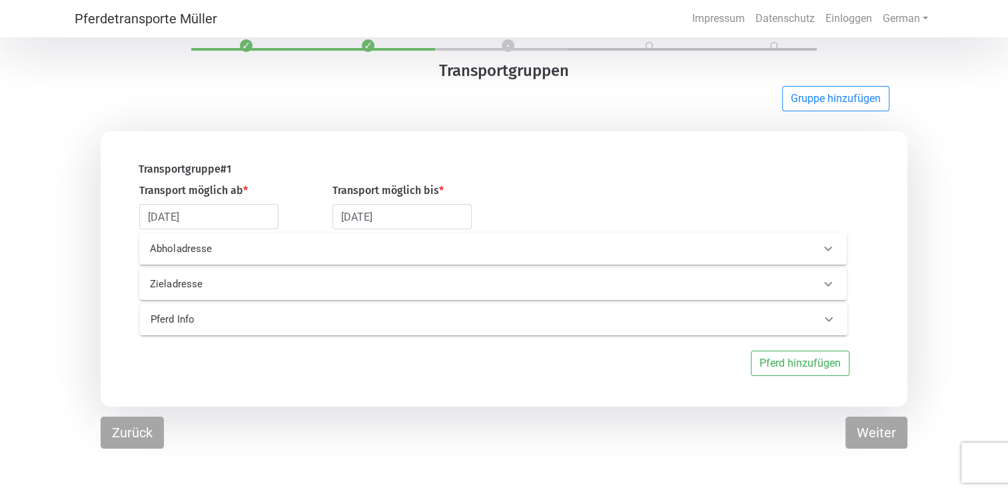
scroll to position [40, 0]
click at [826, 285] on icon at bounding box center [828, 284] width 16 height 16
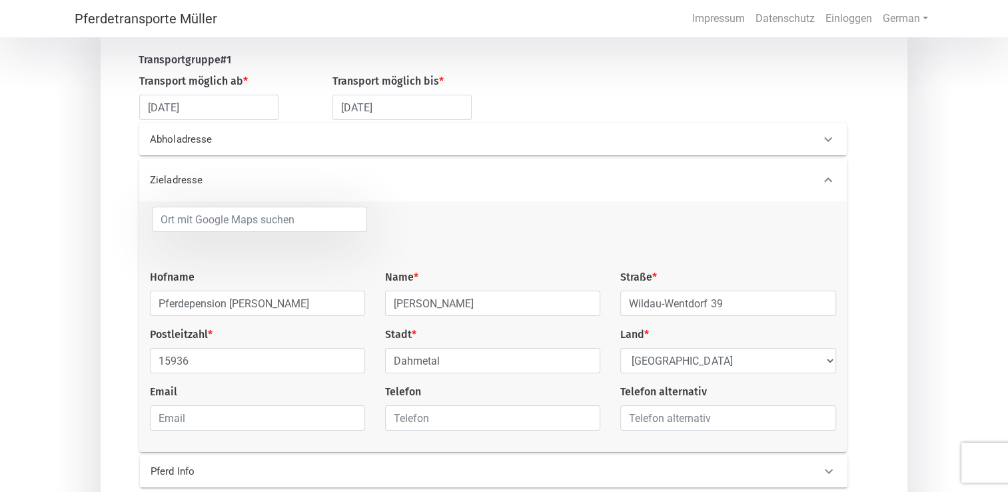
scroll to position [126, 0]
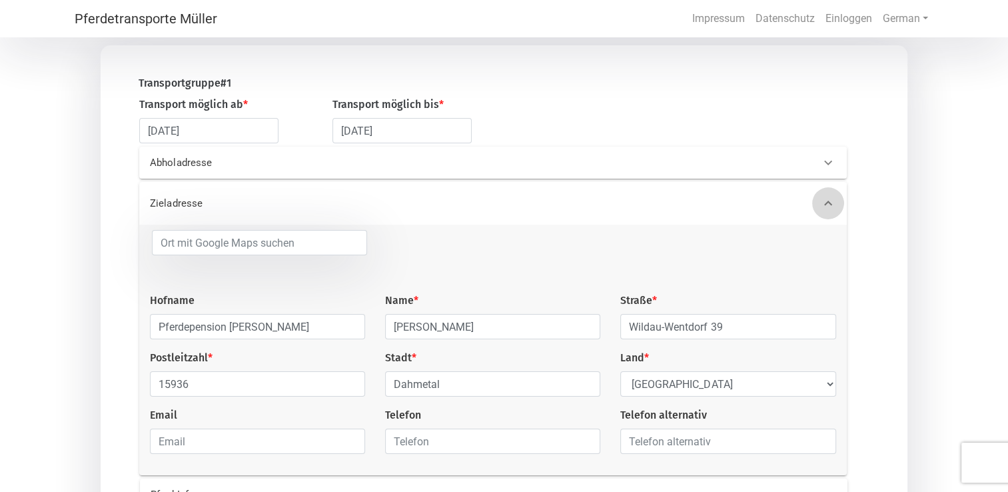
click at [830, 202] on icon at bounding box center [828, 203] width 16 height 16
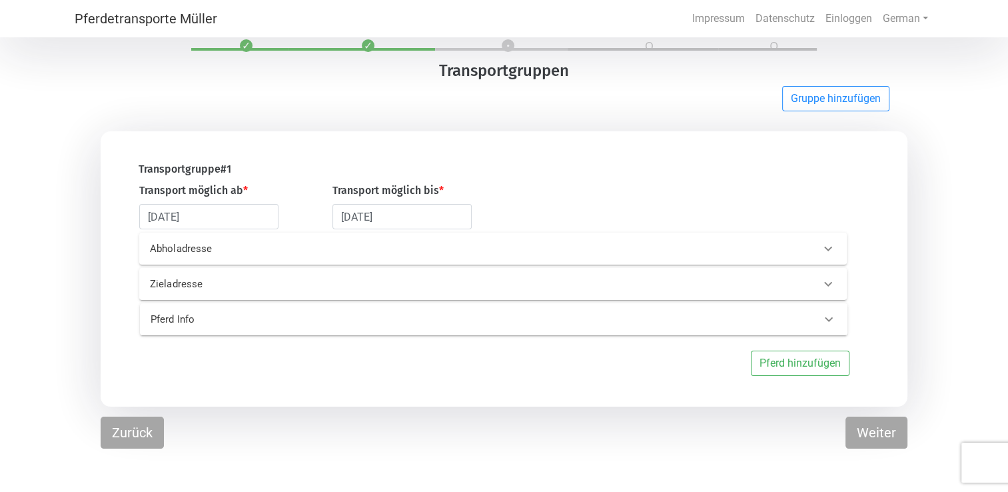
scroll to position [40, 0]
click at [826, 321] on icon at bounding box center [829, 319] width 16 height 16
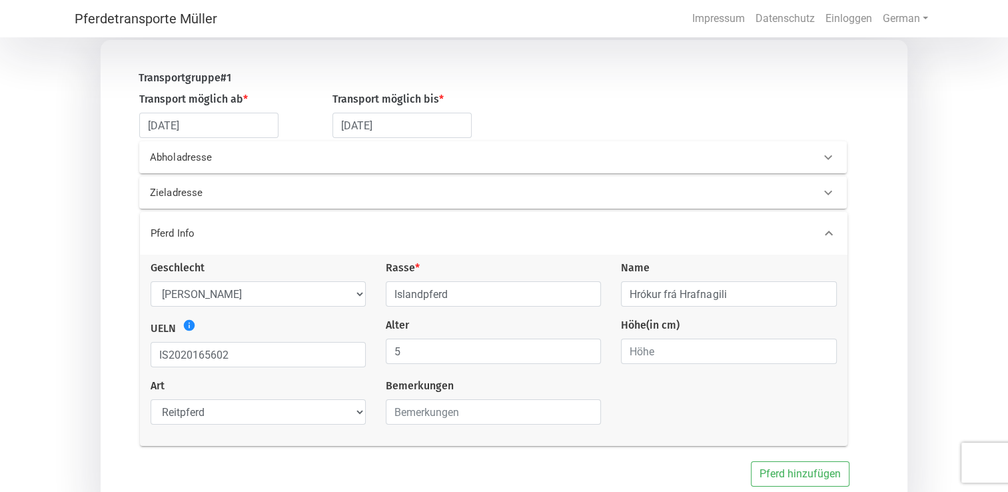
scroll to position [67, 0]
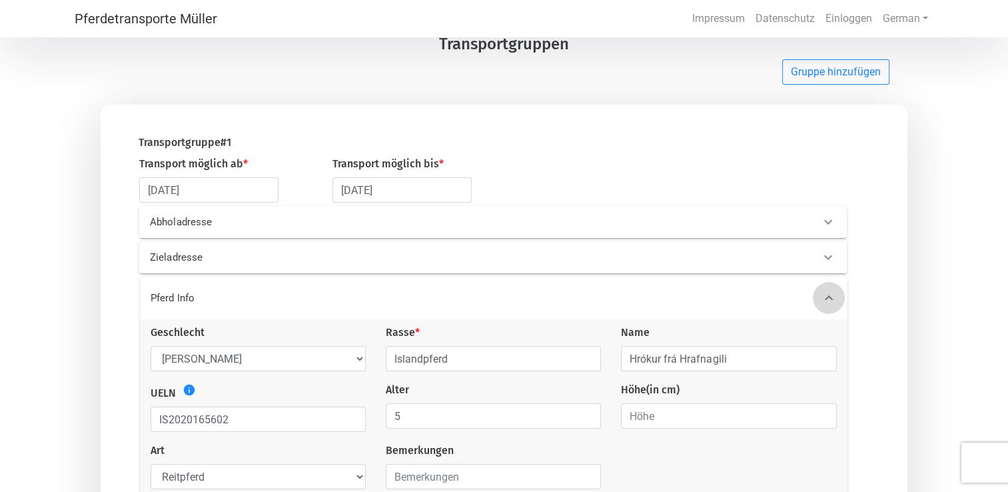
click at [829, 297] on icon at bounding box center [829, 298] width 16 height 16
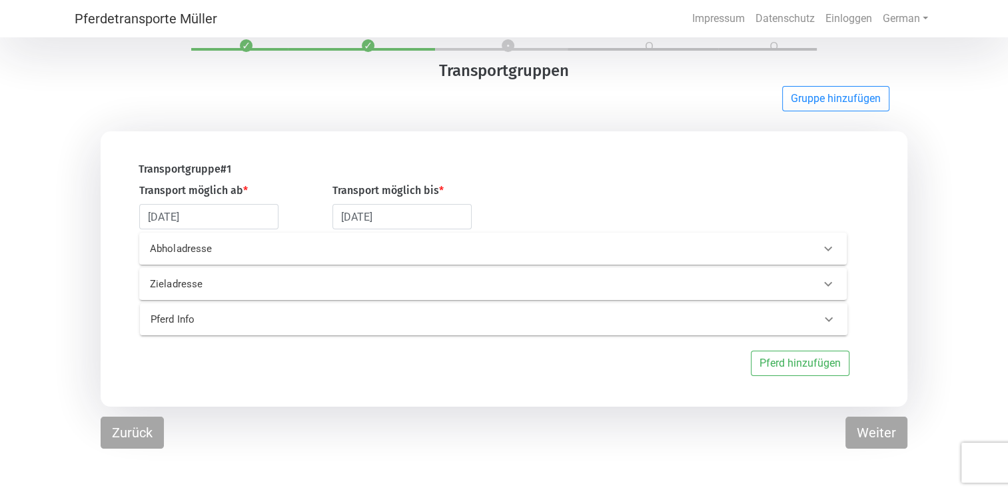
scroll to position [40, 0]
click at [863, 432] on button "Weiter" at bounding box center [877, 432] width 62 height 32
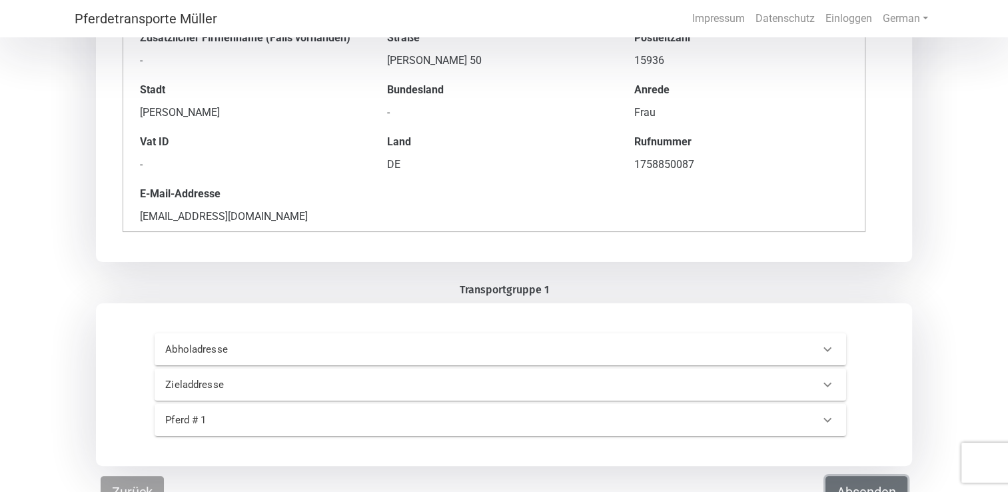
scroll to position [200, 0]
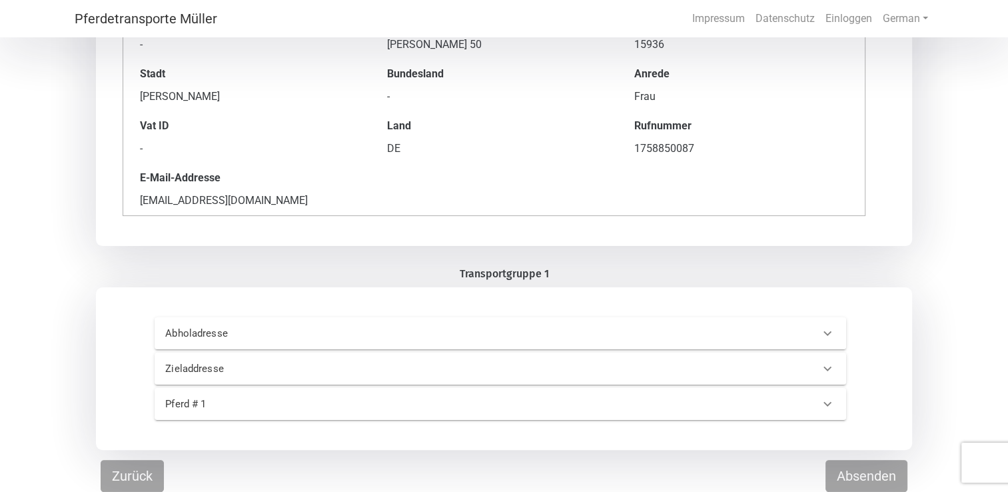
click at [398, 105] on div "-" at bounding box center [494, 97] width 214 height 16
click at [863, 478] on button "Absenden" at bounding box center [867, 476] width 82 height 32
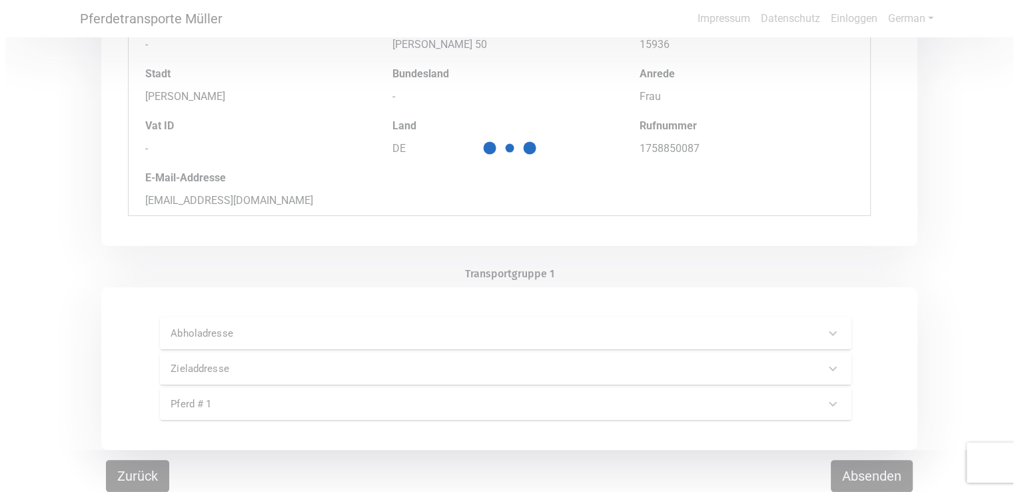
scroll to position [0, 0]
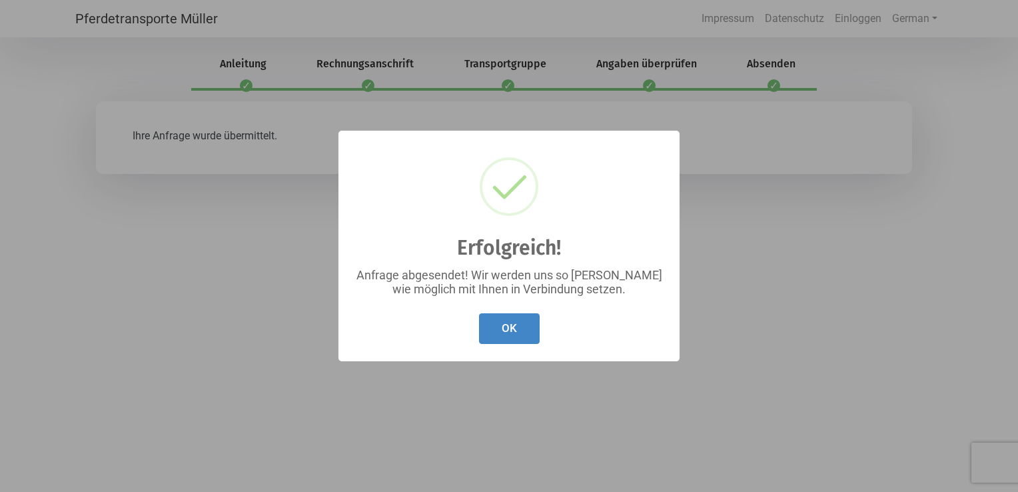
click at [516, 332] on button "OK" at bounding box center [509, 328] width 61 height 31
